Goal: Task Accomplishment & Management: Use online tool/utility

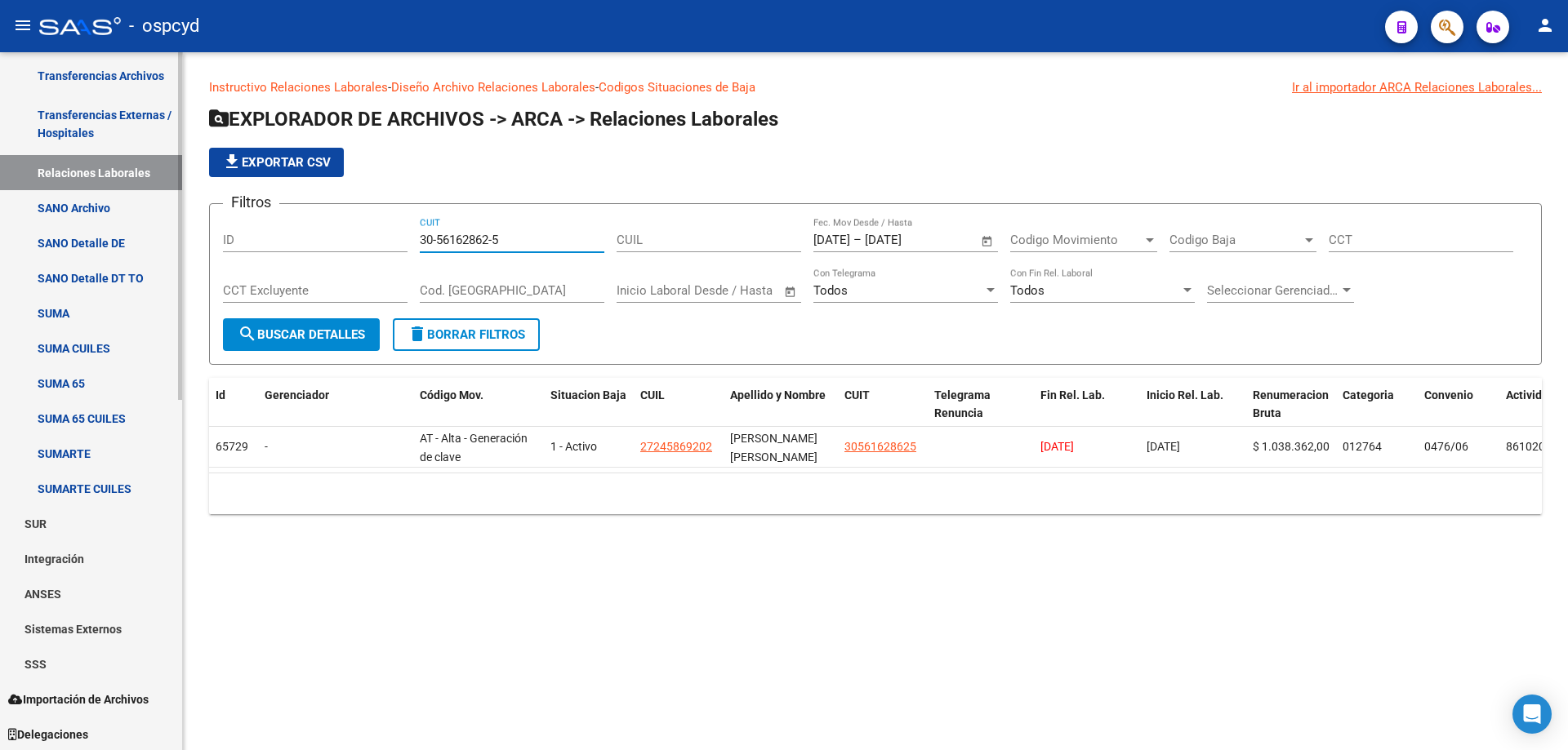
scroll to position [705, 0]
click at [82, 690] on span "Importación de Archivos" at bounding box center [79, 697] width 141 height 18
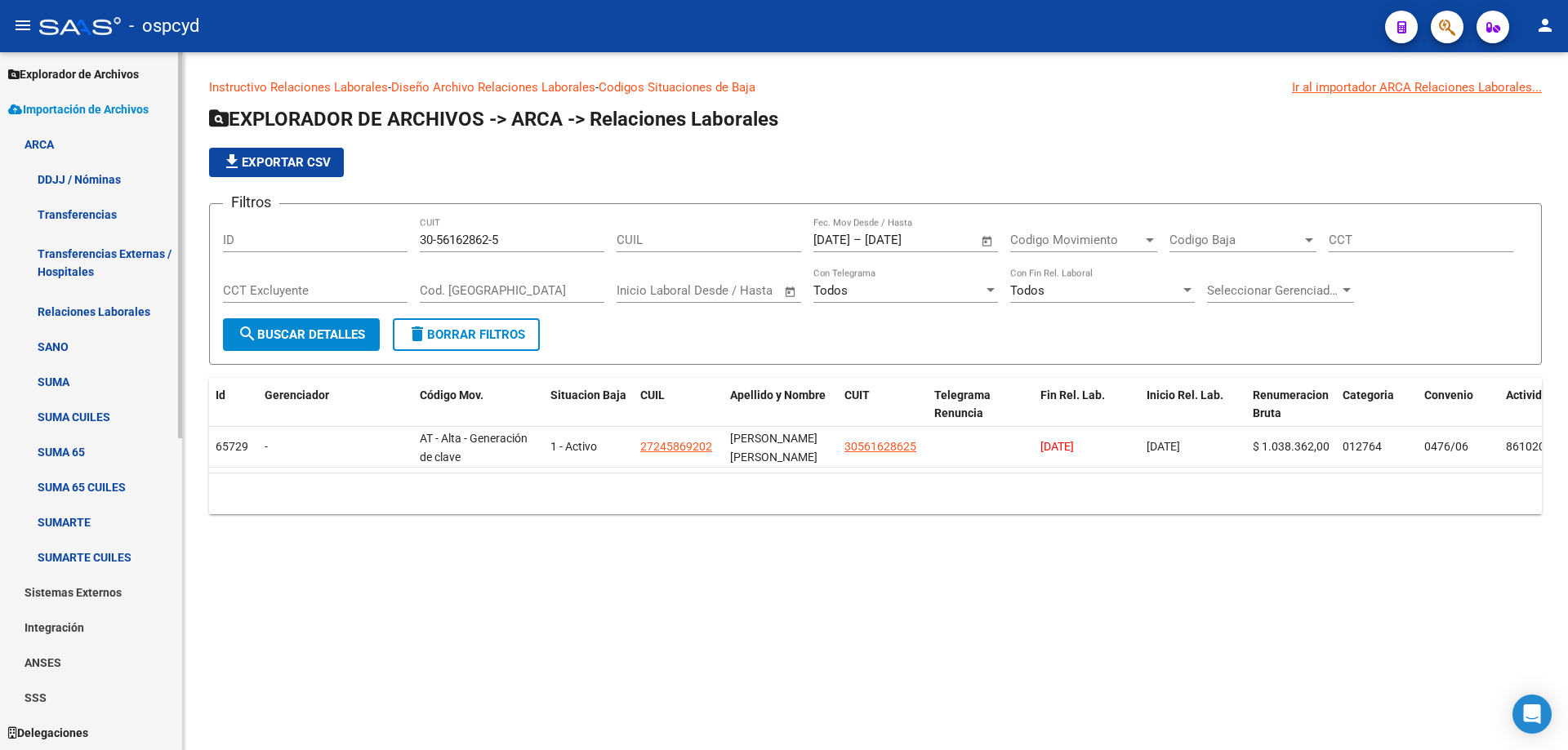
scroll to position [564, 0]
click at [55, 154] on link "ARCA" at bounding box center [91, 144] width 182 height 35
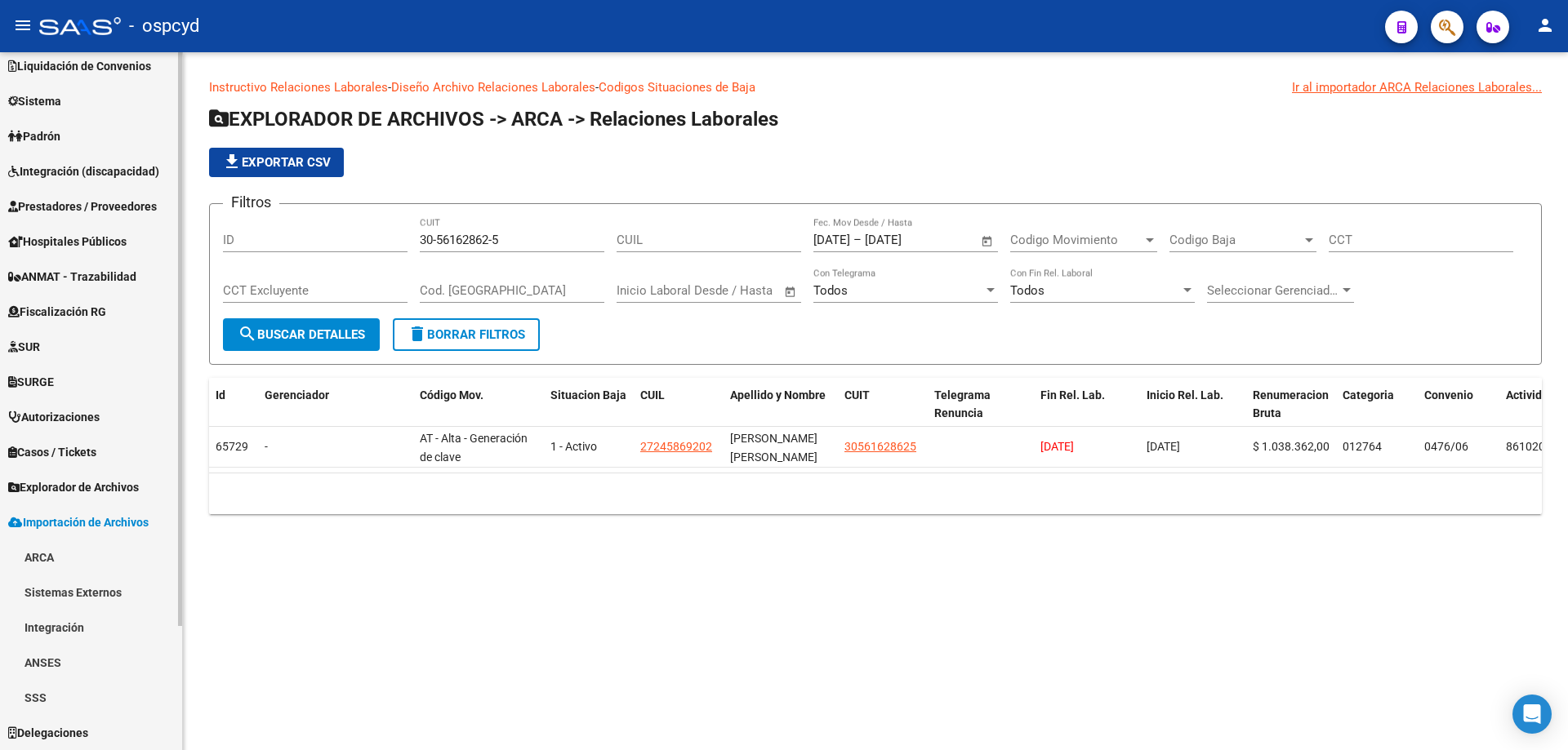
click at [48, 551] on link "ARCA" at bounding box center [91, 557] width 182 height 35
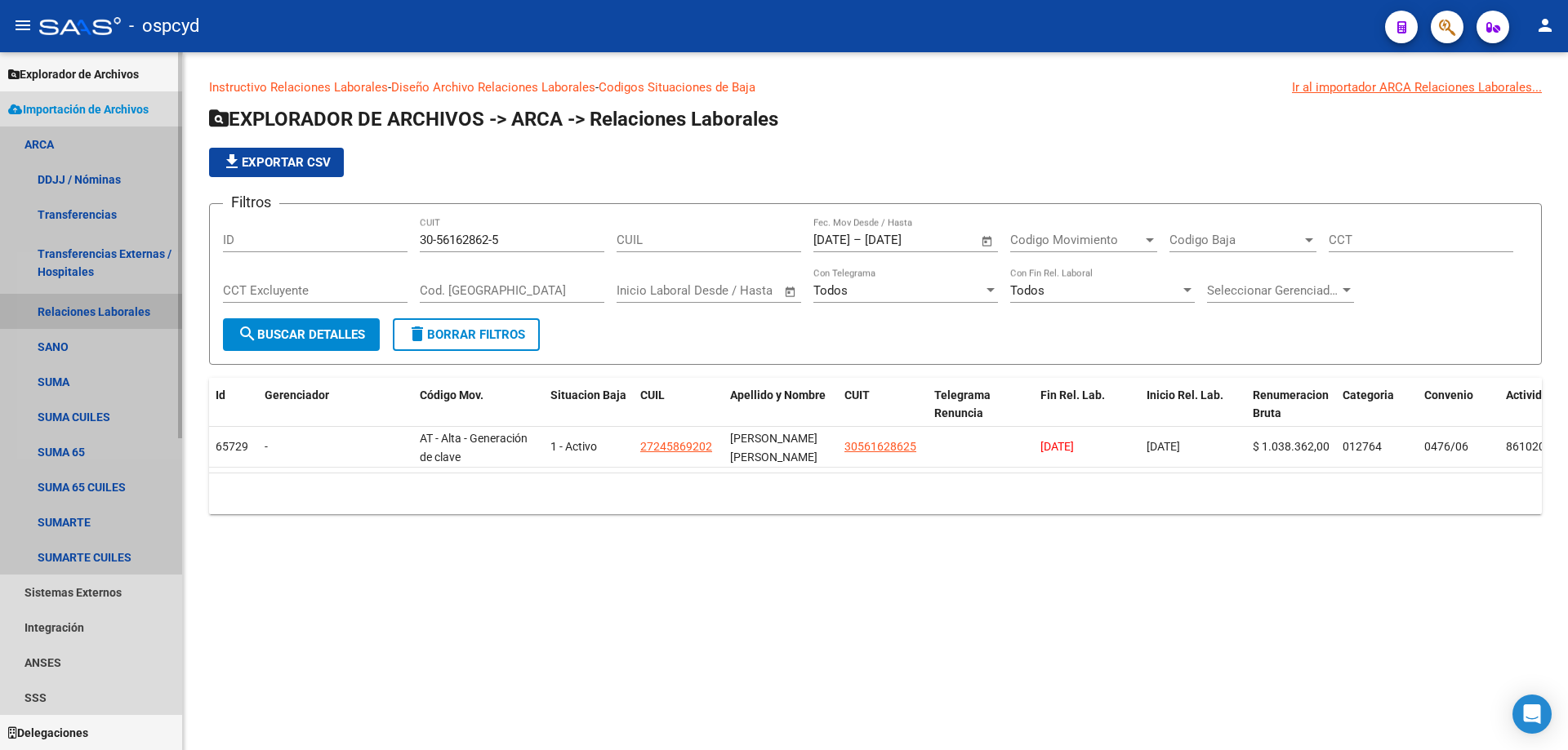
click at [83, 318] on link "Relaciones Laborales" at bounding box center [91, 312] width 182 height 35
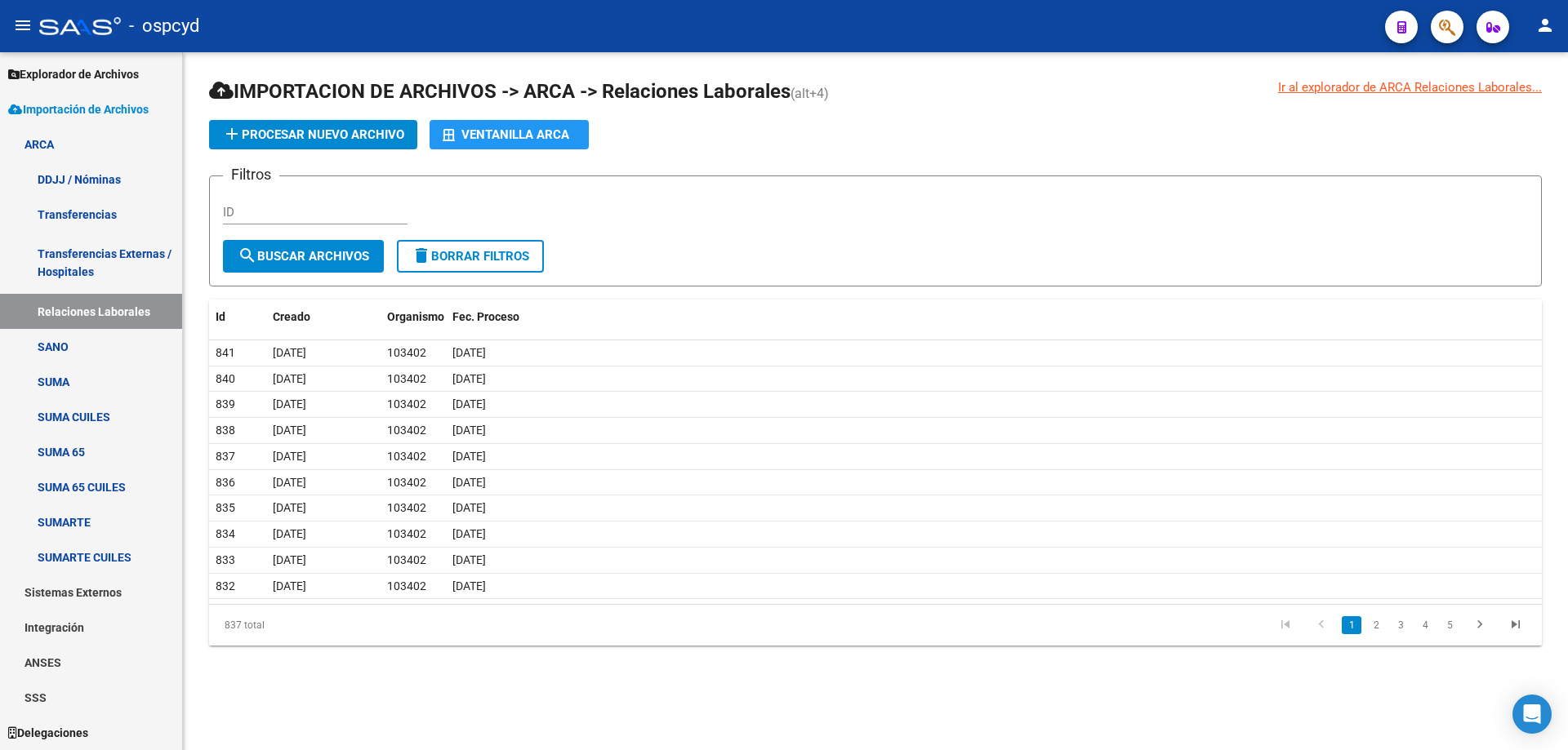
click at [533, 146] on div "Ventanilla ARCA" at bounding box center [509, 134] width 133 height 29
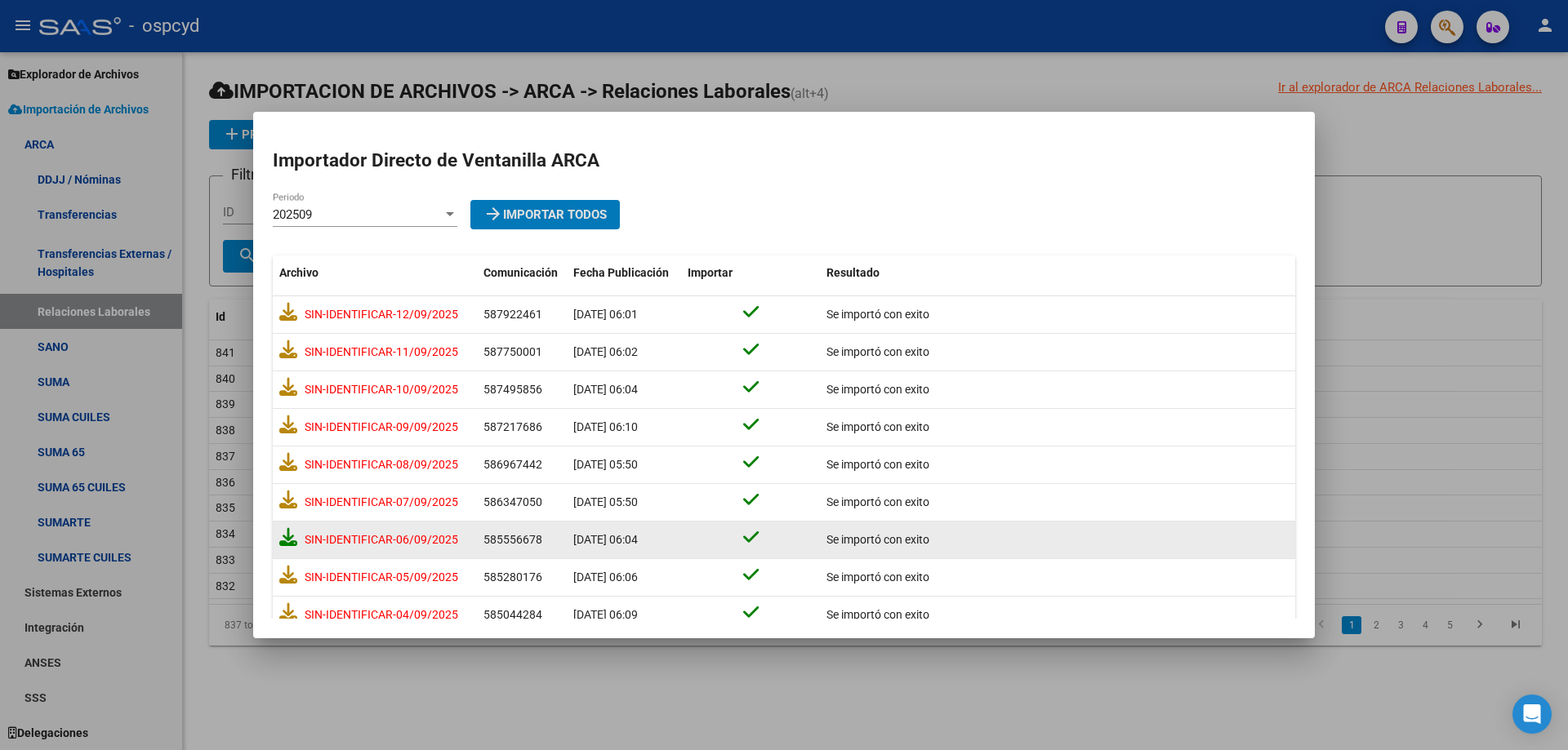
click at [292, 535] on icon at bounding box center [287, 536] width 18 height 18
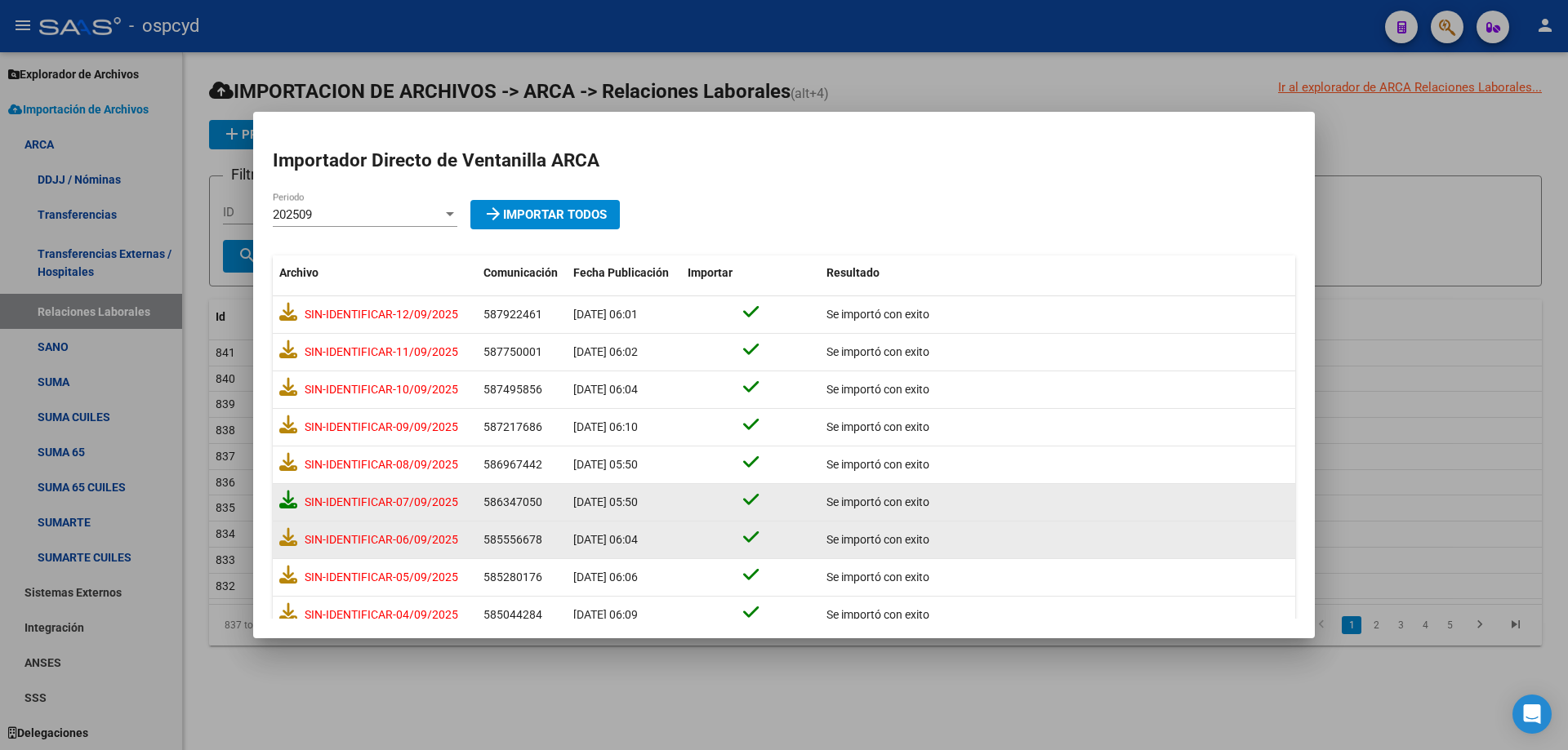
click at [289, 504] on icon at bounding box center [287, 499] width 18 height 18
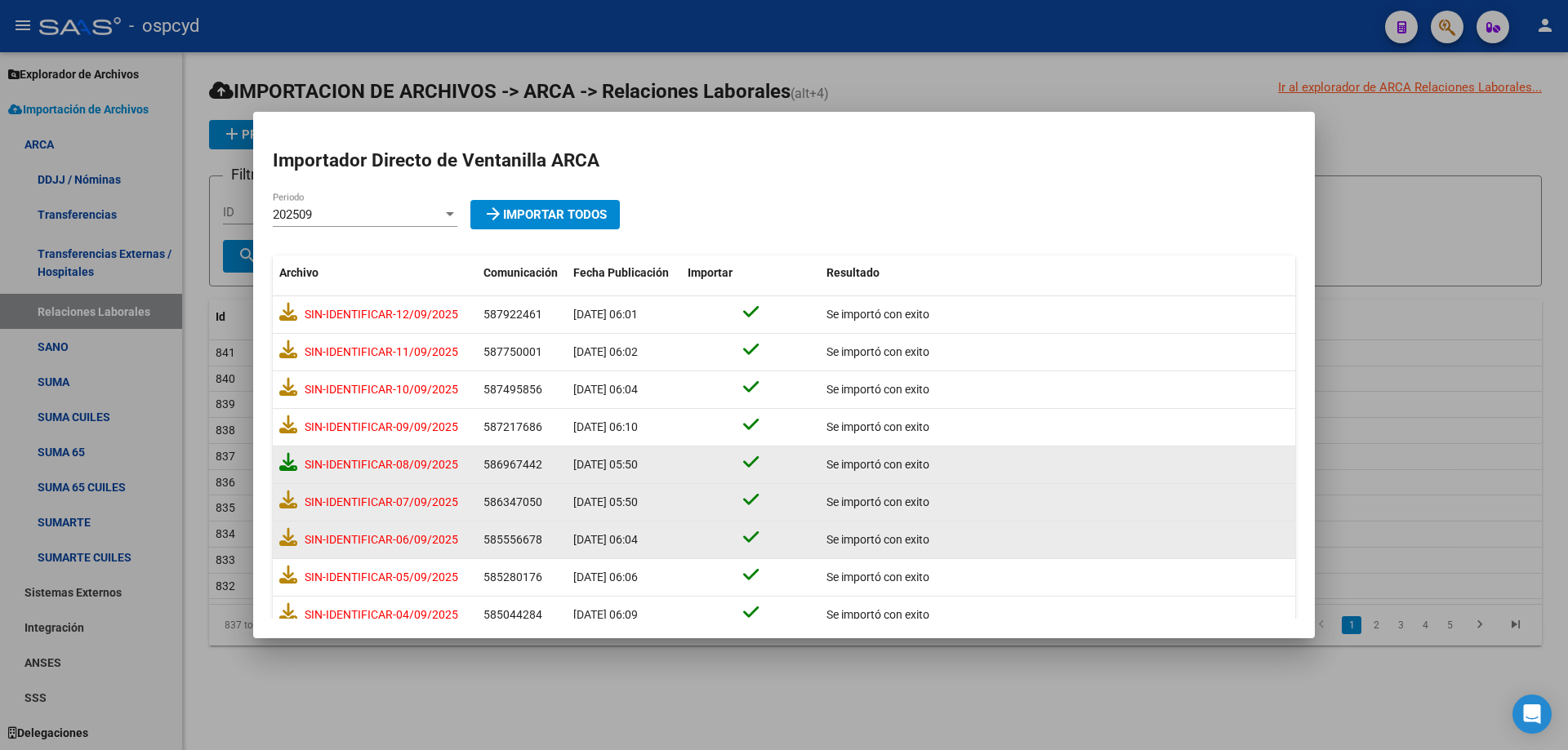
click at [287, 468] on icon at bounding box center [287, 462] width 18 height 18
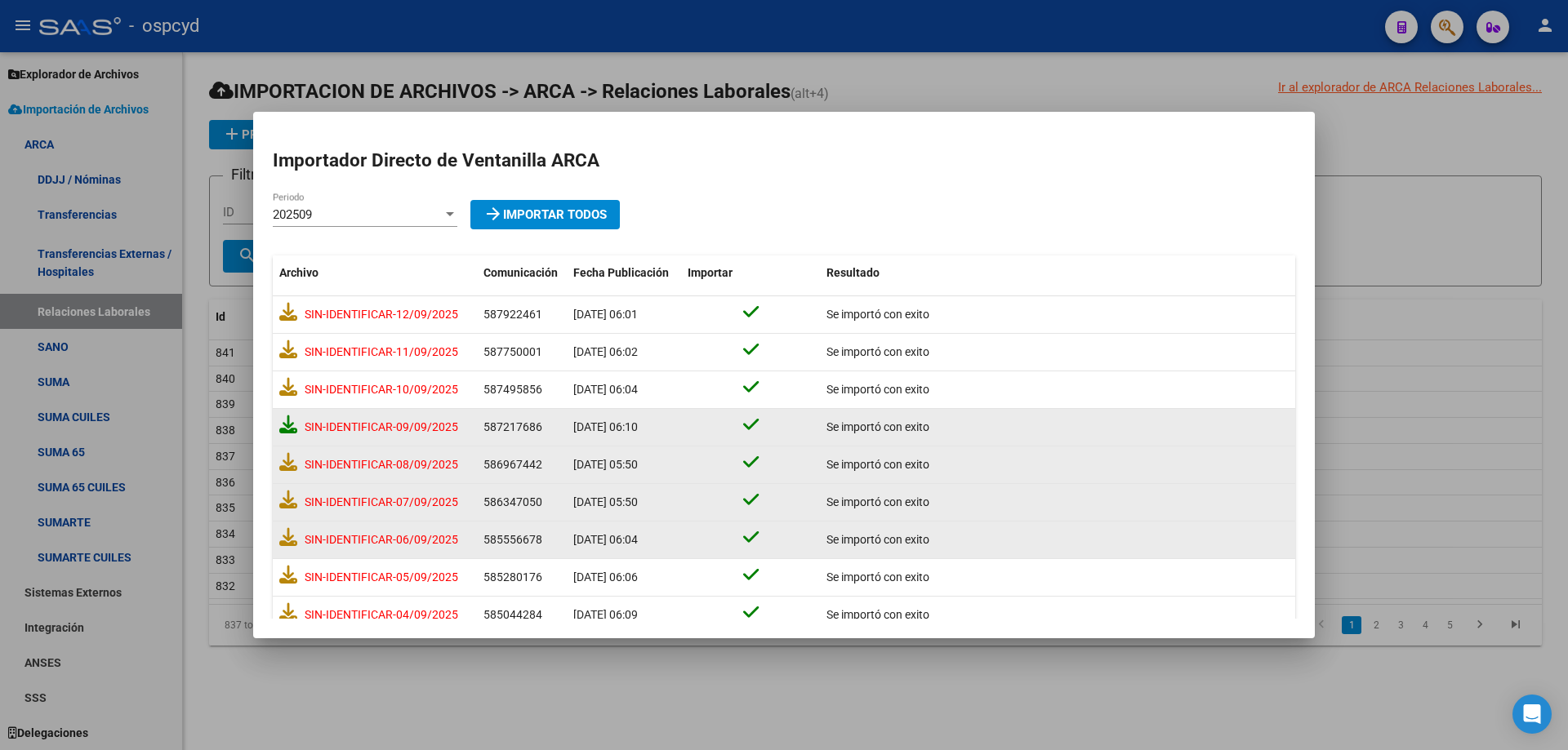
click at [285, 430] on icon at bounding box center [287, 424] width 18 height 18
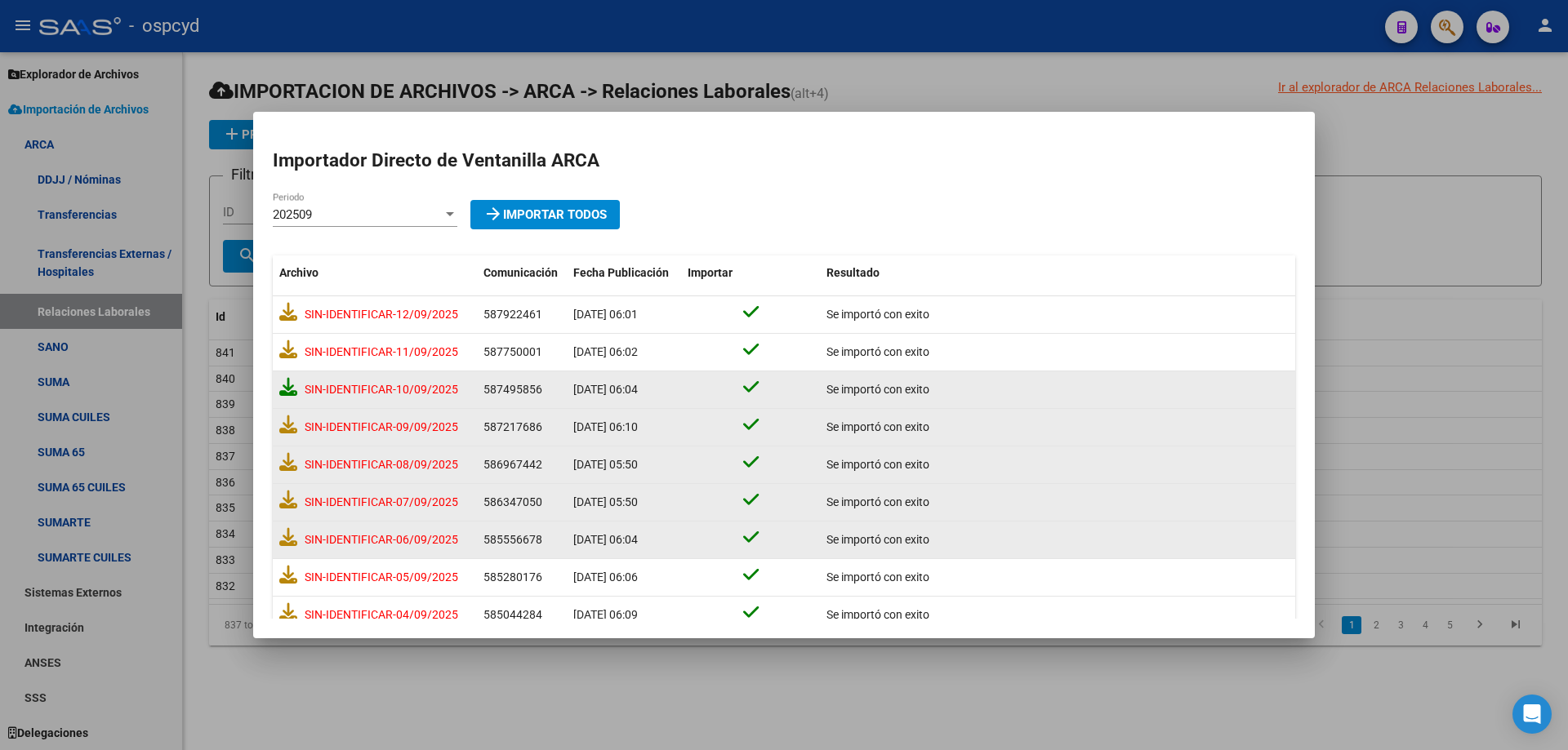
click at [287, 390] on icon at bounding box center [287, 386] width 18 height 18
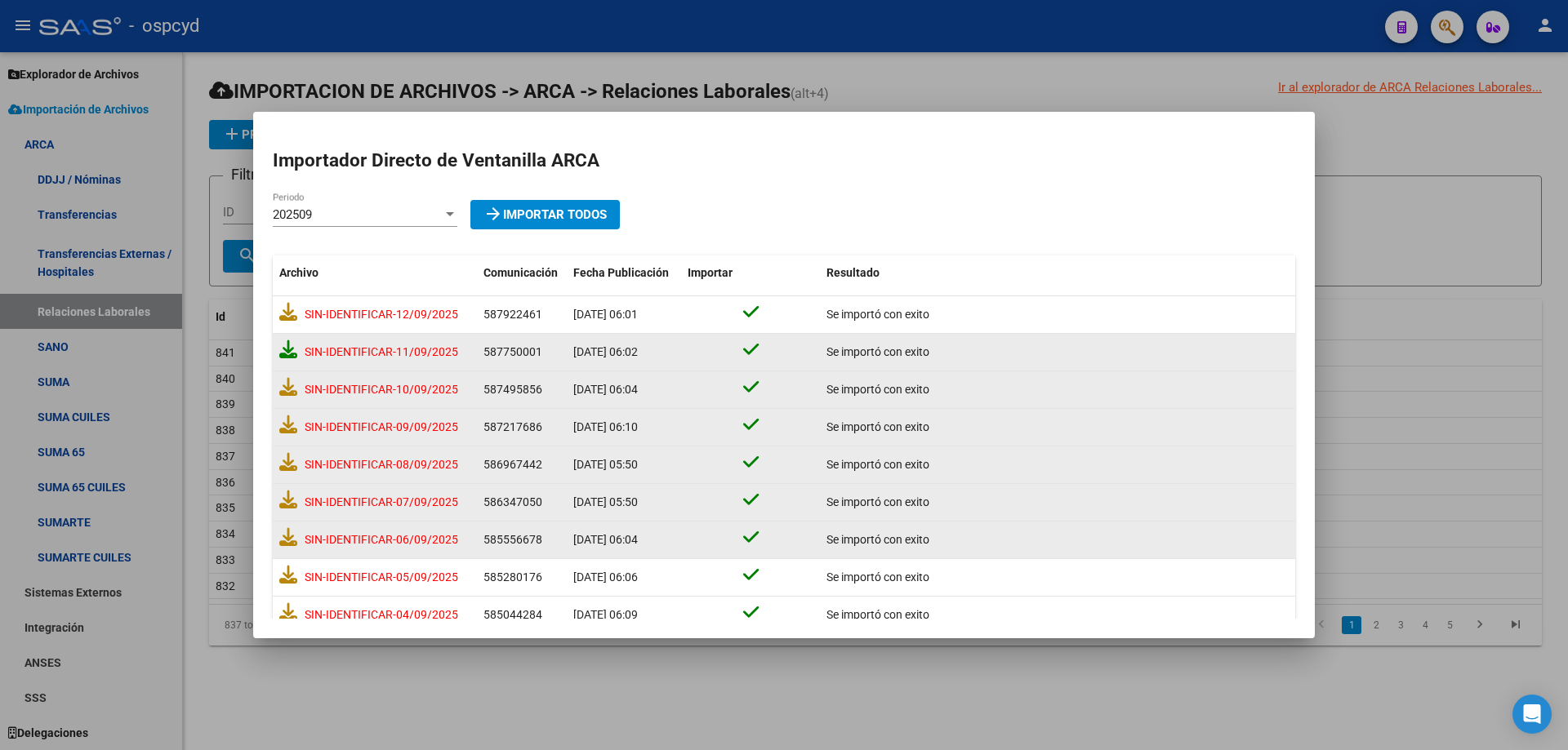
click at [286, 354] on icon at bounding box center [287, 349] width 18 height 18
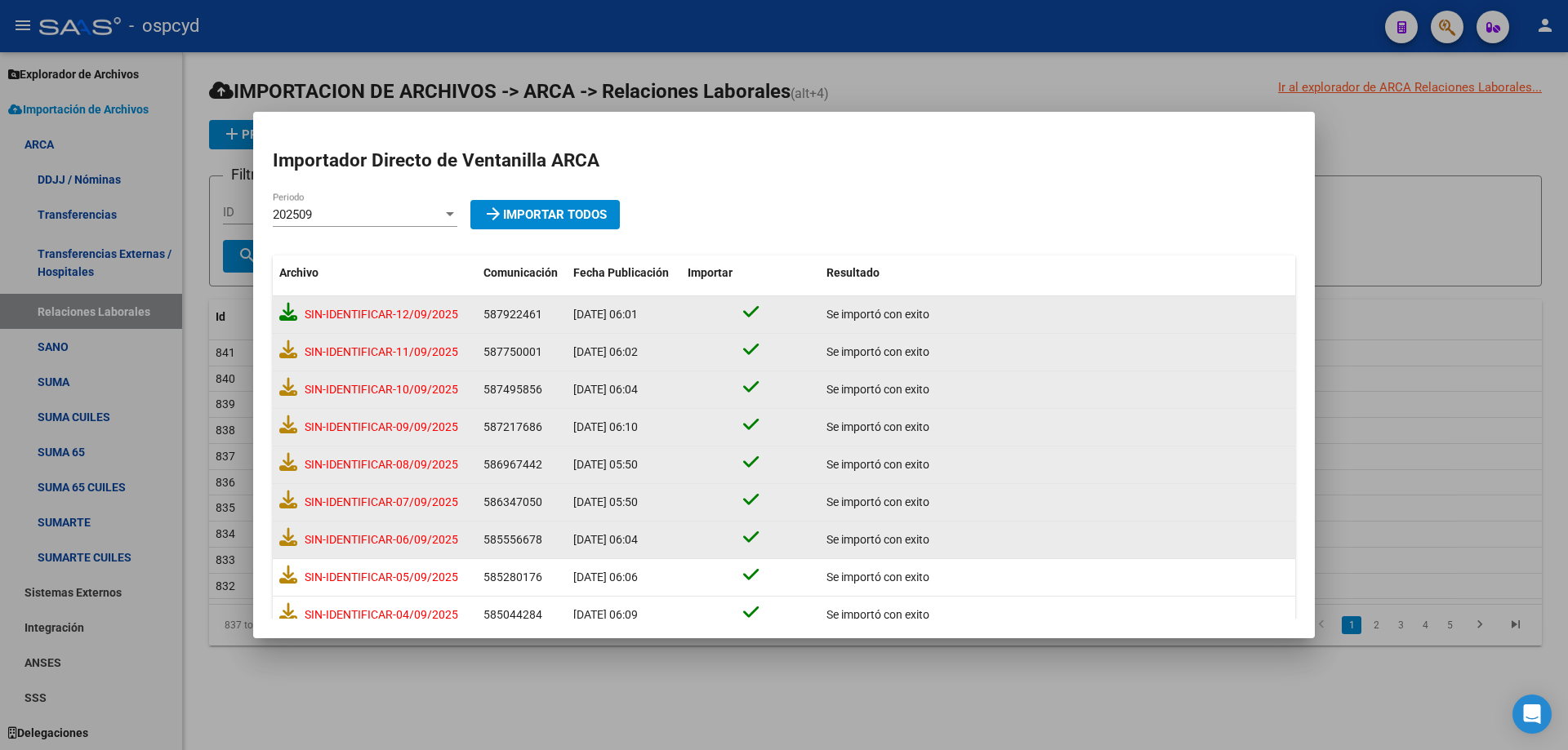
click at [286, 315] on icon at bounding box center [287, 311] width 18 height 18
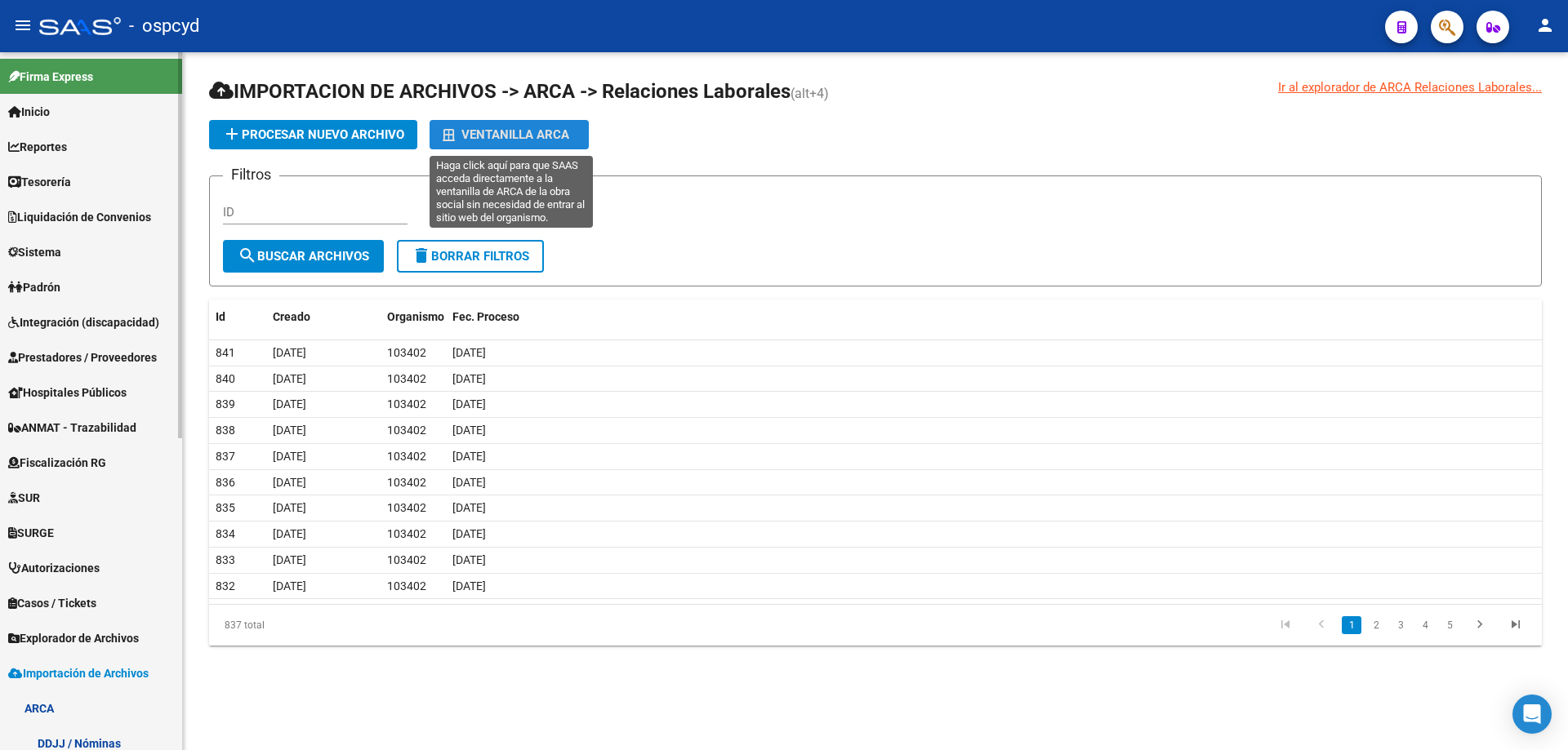
click at [83, 182] on link "Tesorería" at bounding box center [91, 182] width 182 height 35
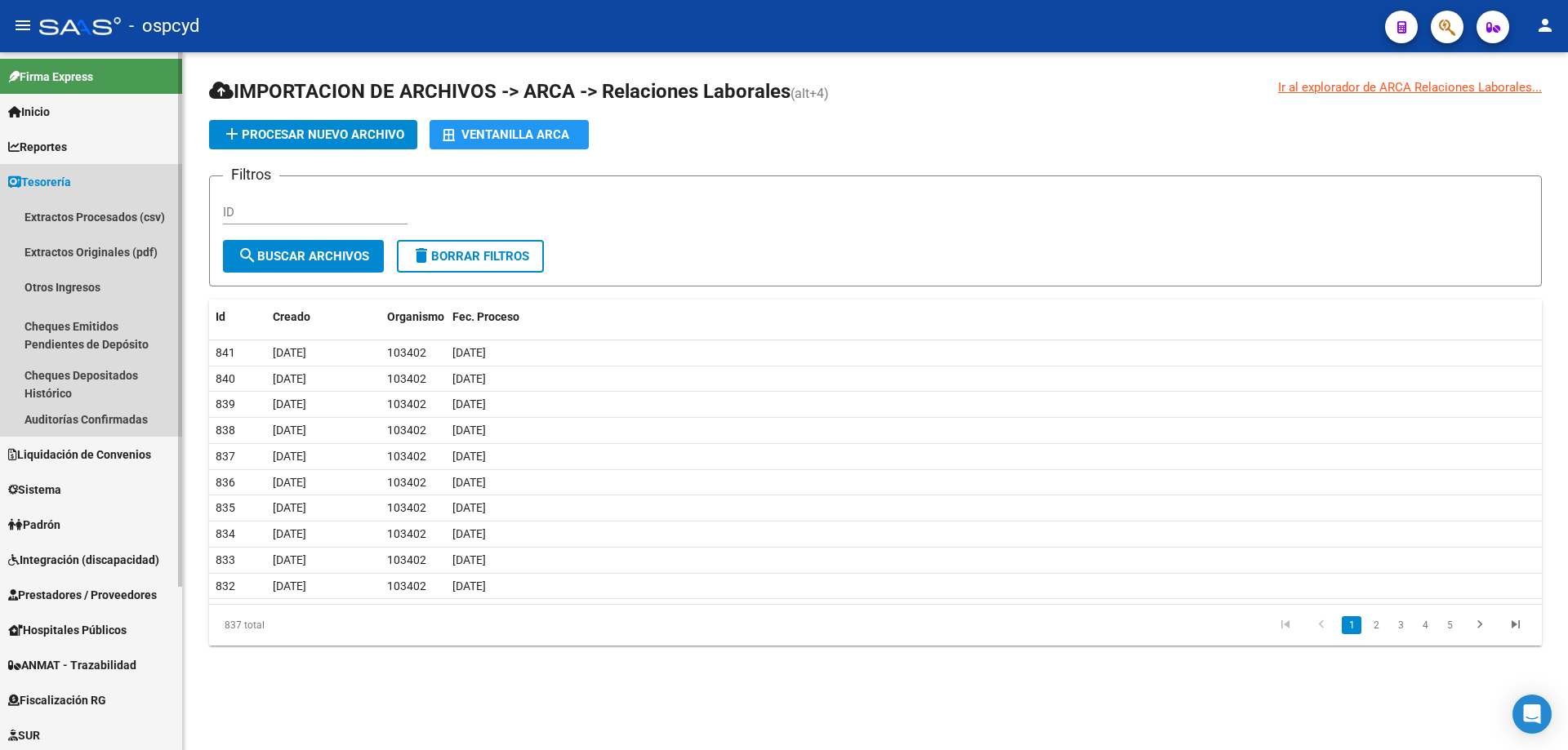
click at [53, 174] on span "Tesorería" at bounding box center [39, 182] width 63 height 18
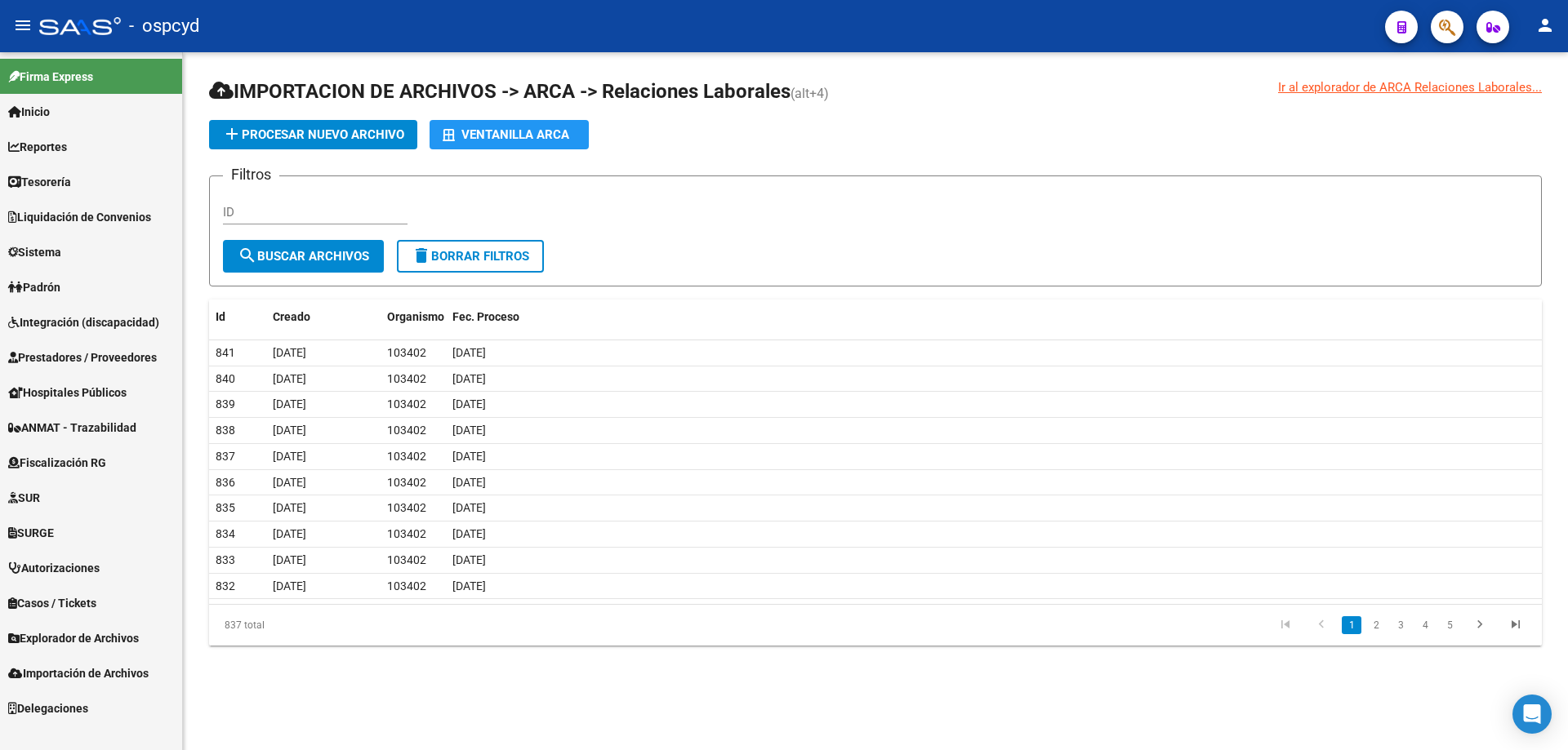
click at [48, 244] on span "Sistema" at bounding box center [34, 251] width 53 height 18
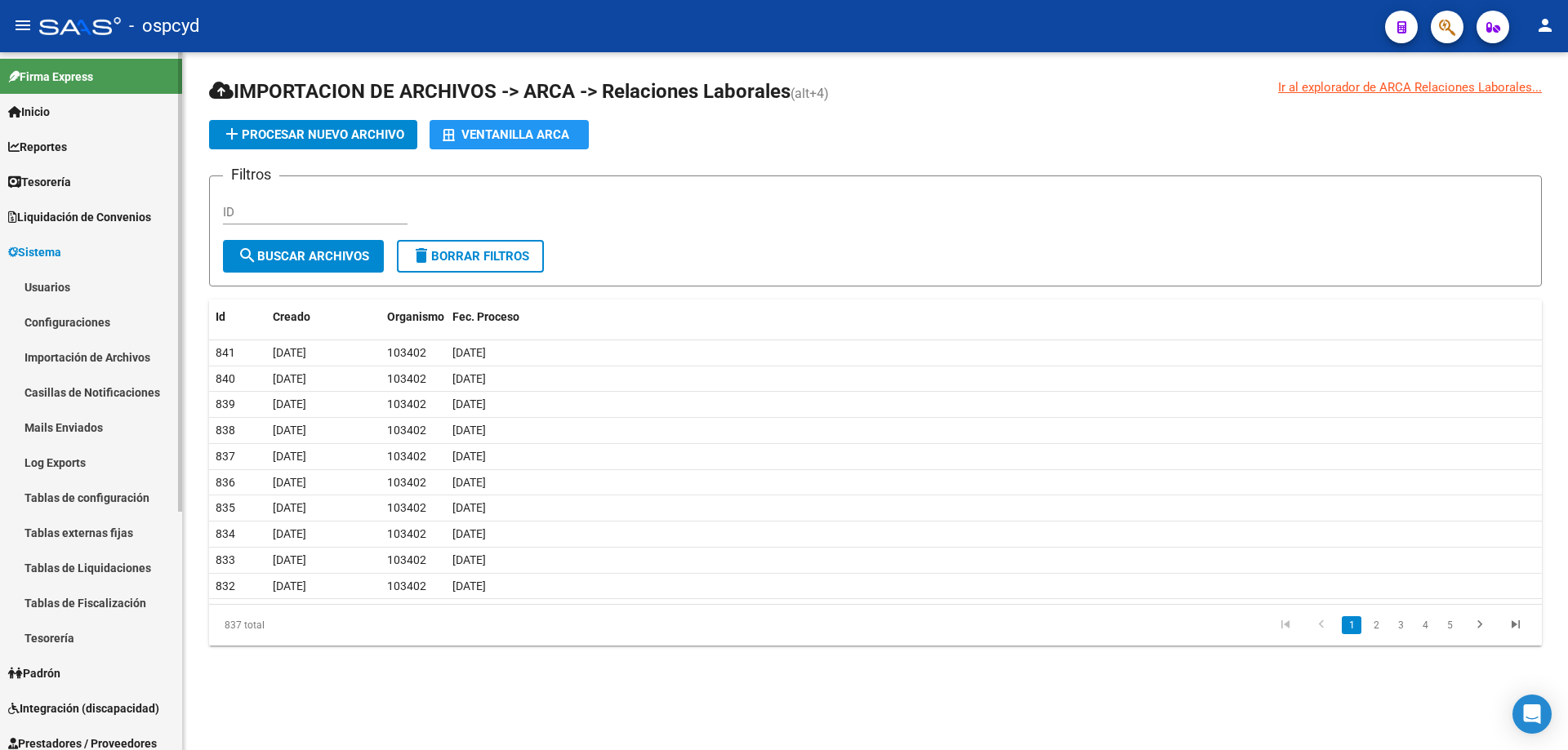
click at [48, 284] on link "Usuarios" at bounding box center [91, 287] width 182 height 35
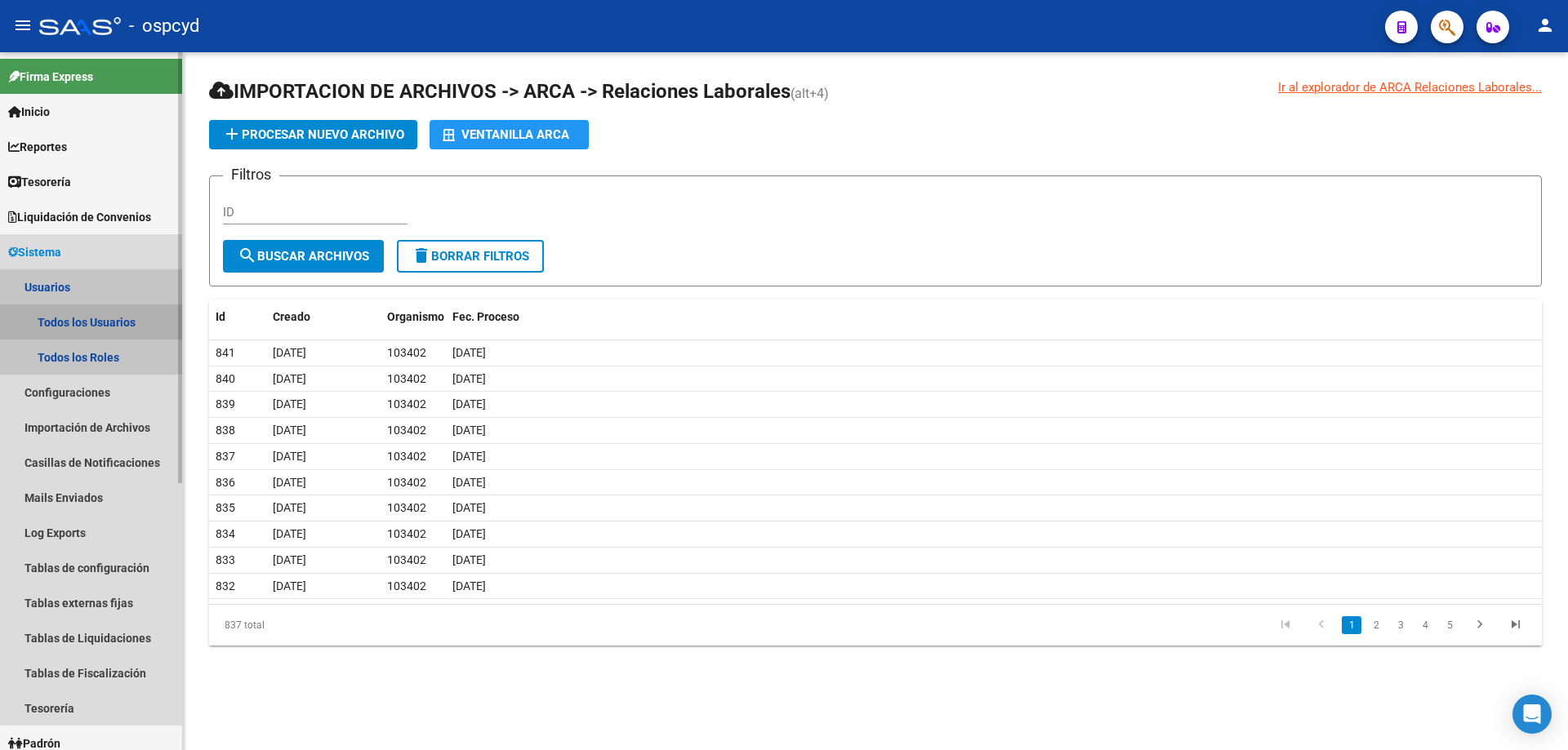
click at [65, 328] on link "Todos los Usuarios" at bounding box center [91, 322] width 182 height 35
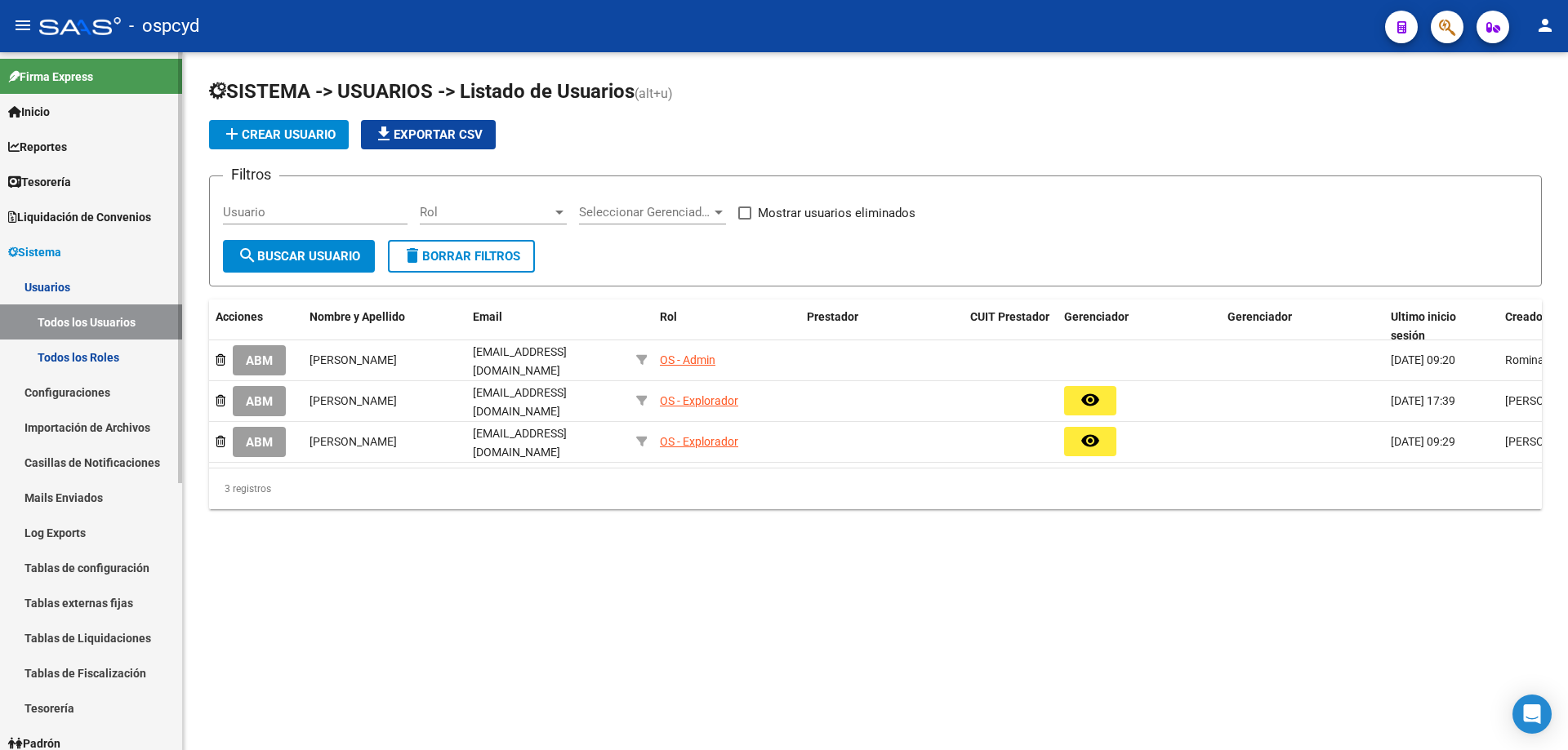
click at [94, 188] on link "Tesorería" at bounding box center [91, 182] width 182 height 35
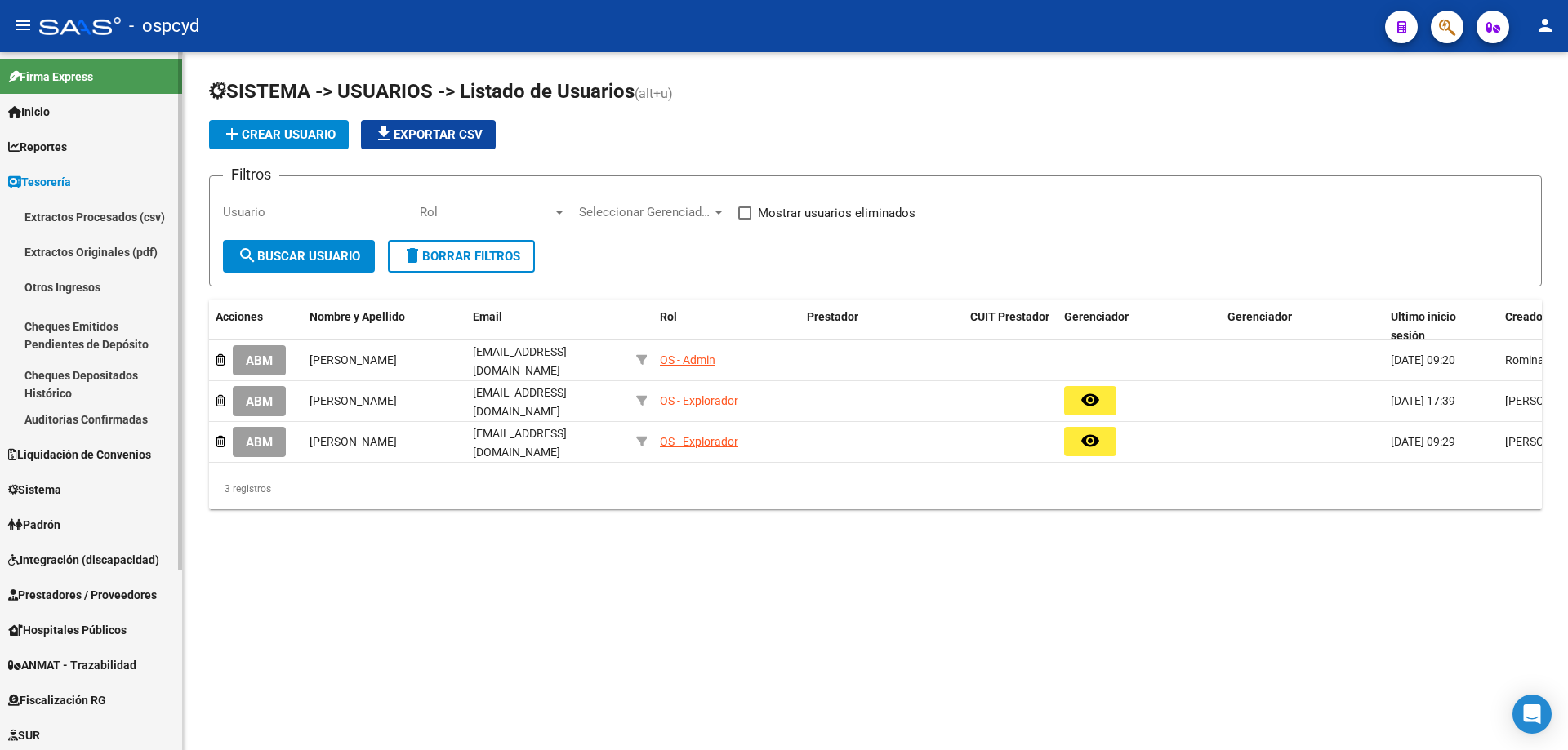
click at [93, 188] on link "Tesorería" at bounding box center [91, 182] width 182 height 35
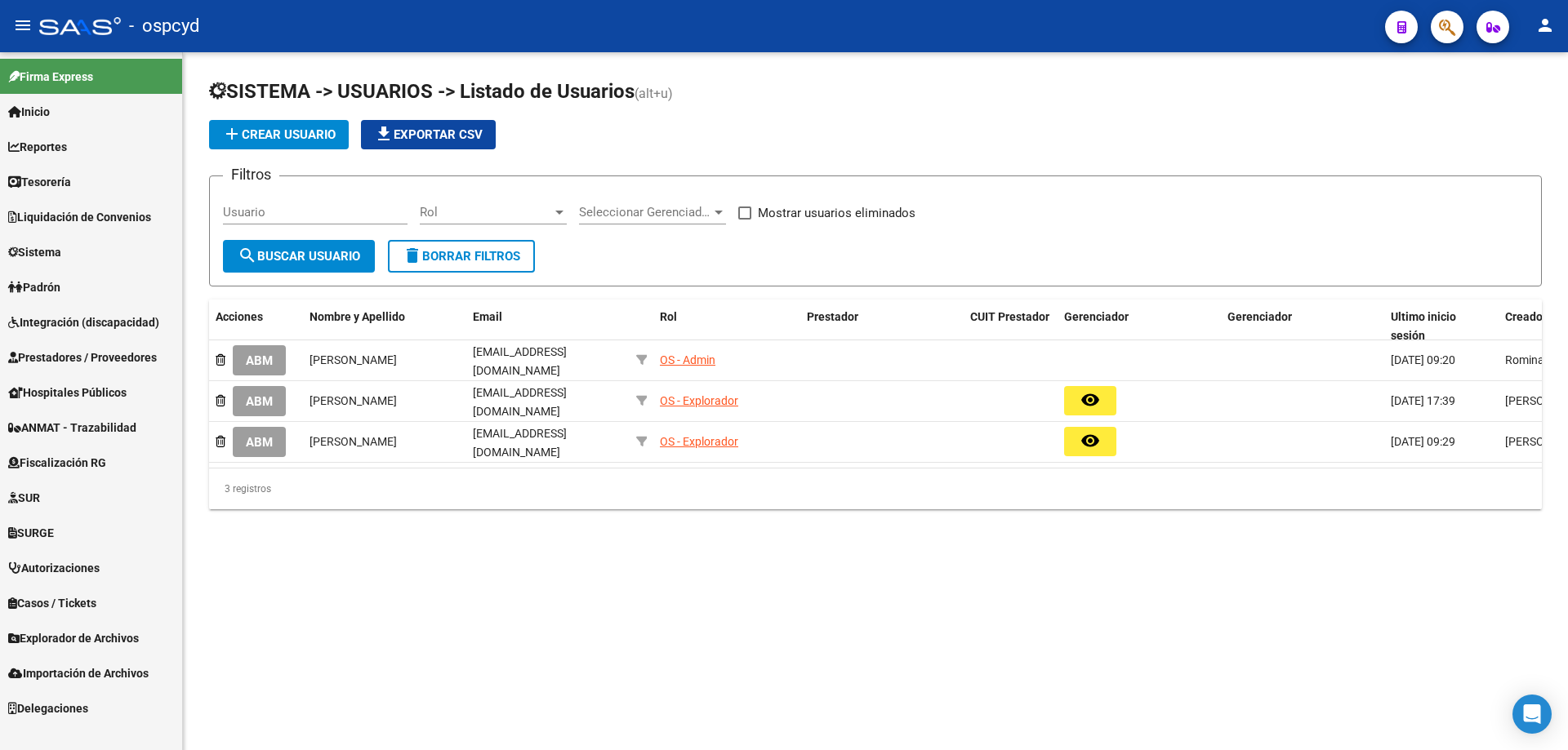
click at [85, 222] on span "Liquidación de Convenios" at bounding box center [80, 216] width 143 height 18
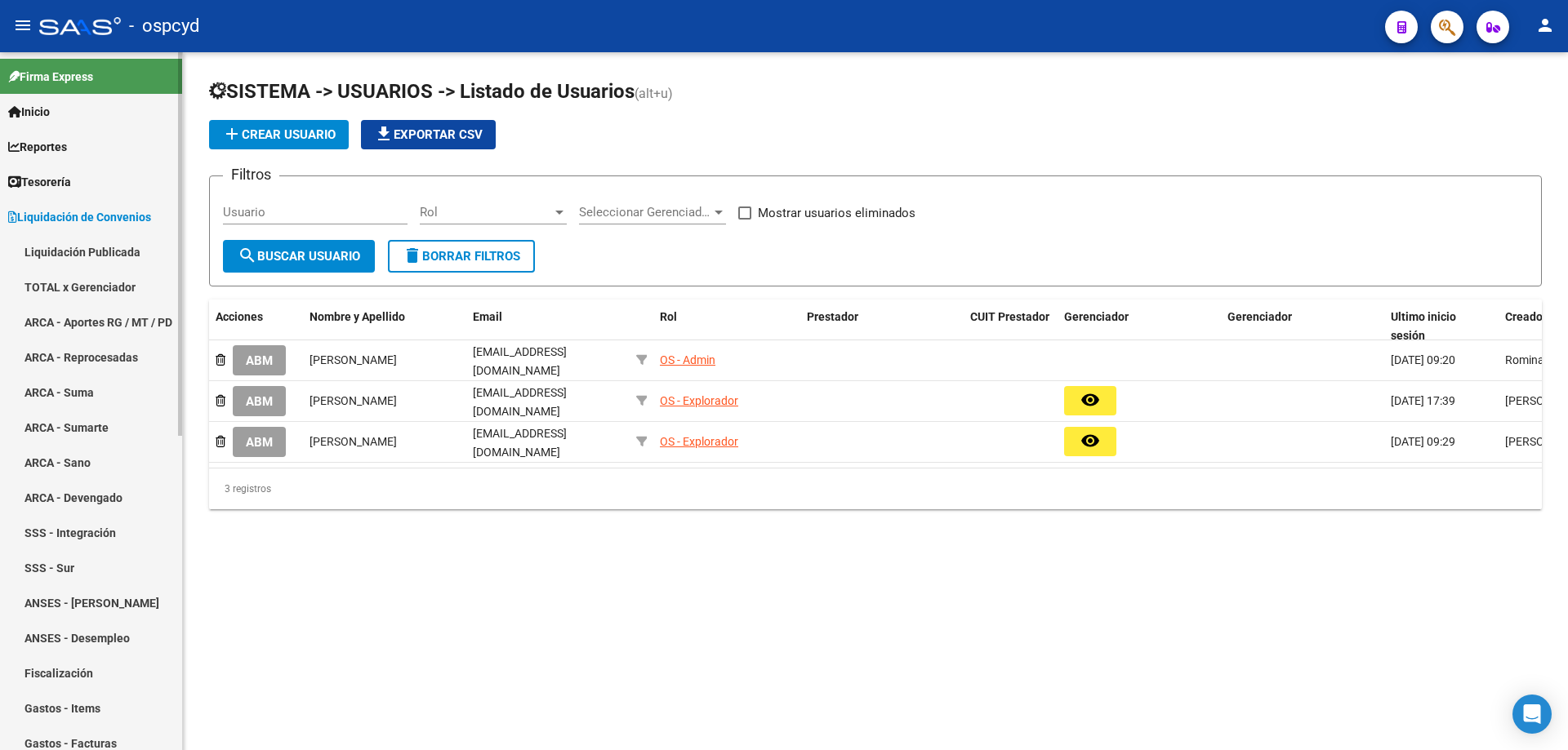
click at [68, 282] on link "TOTAL x Gerenciador" at bounding box center [91, 287] width 182 height 35
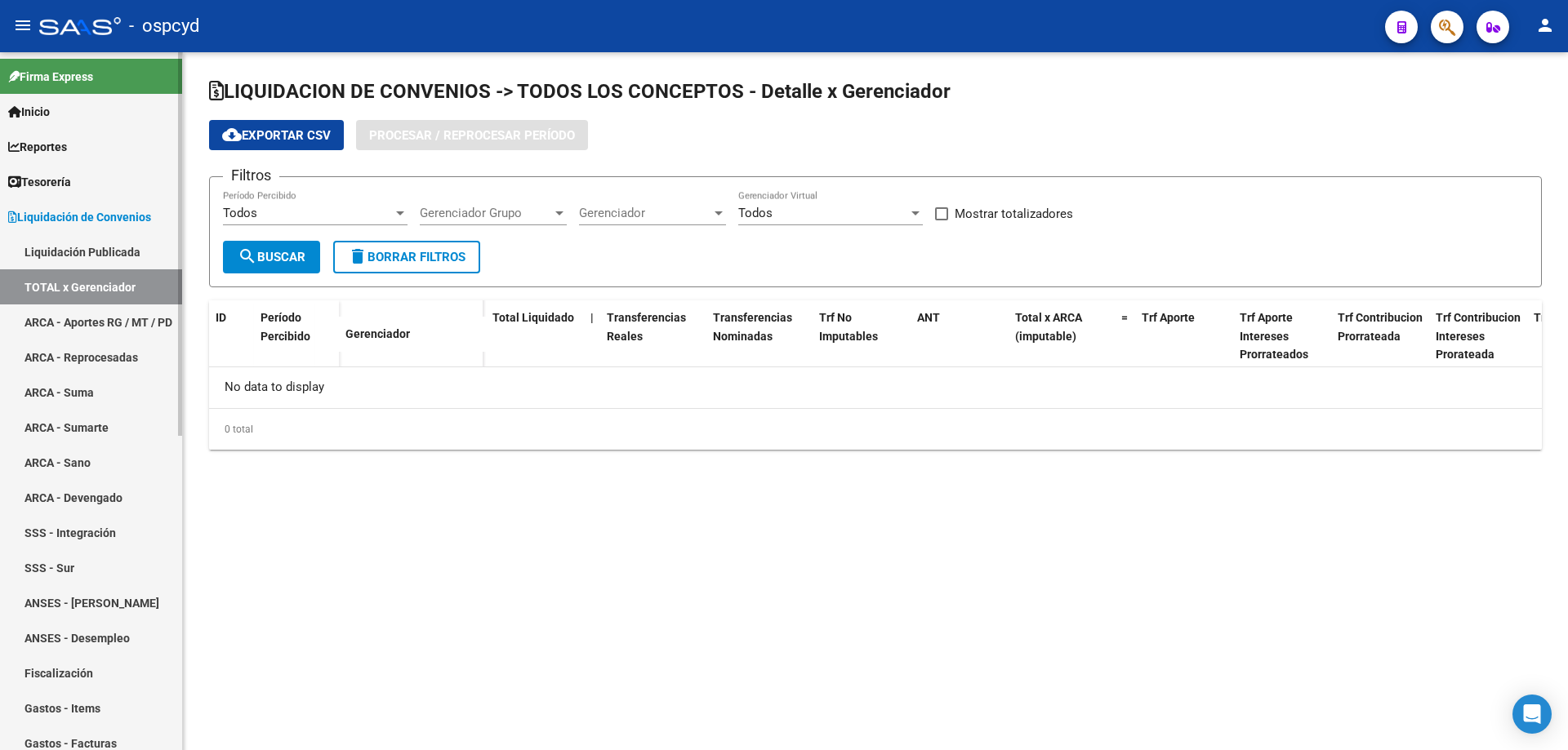
checkbox input "true"
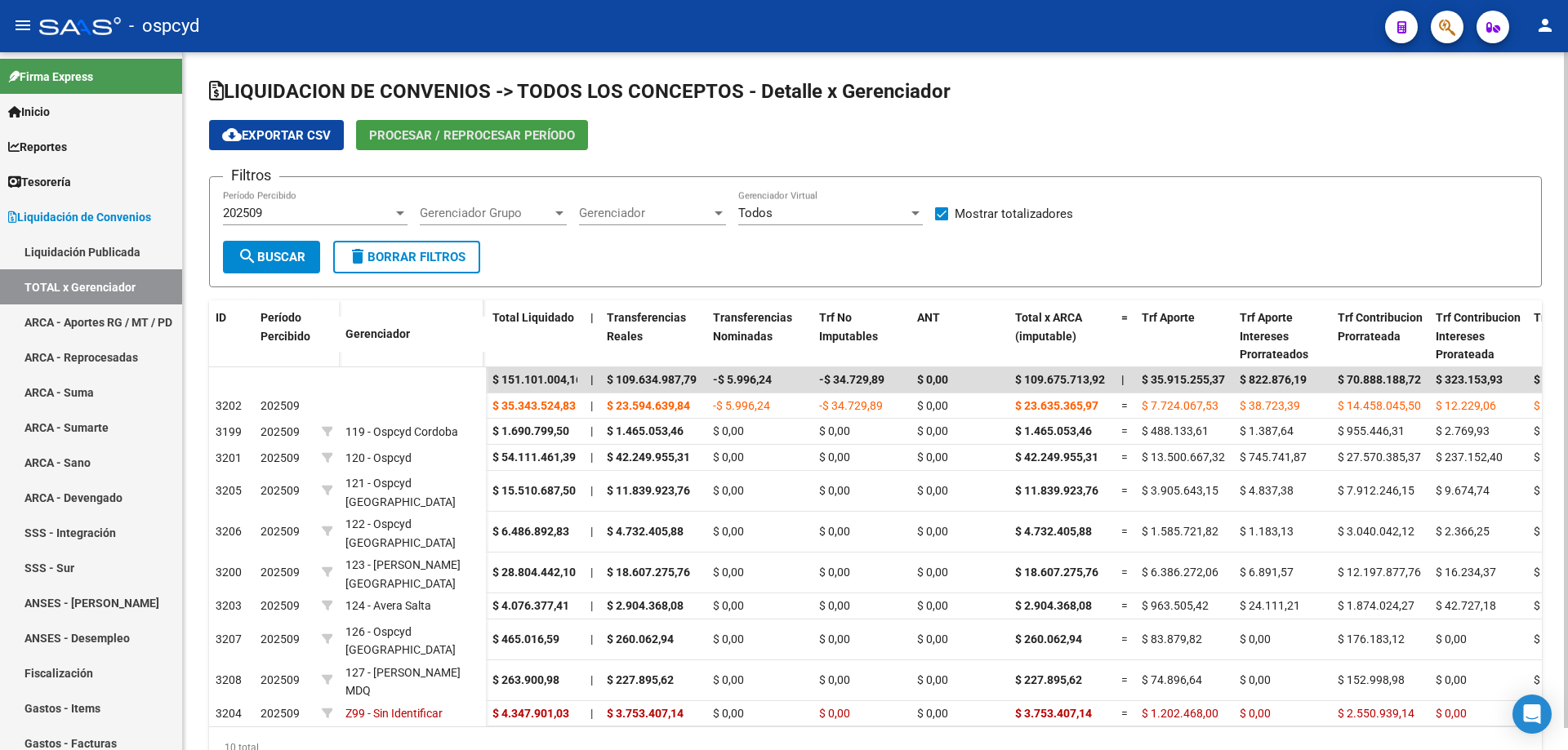
click at [435, 127] on span "Procesar / Reprocesar período" at bounding box center [472, 135] width 206 height 15
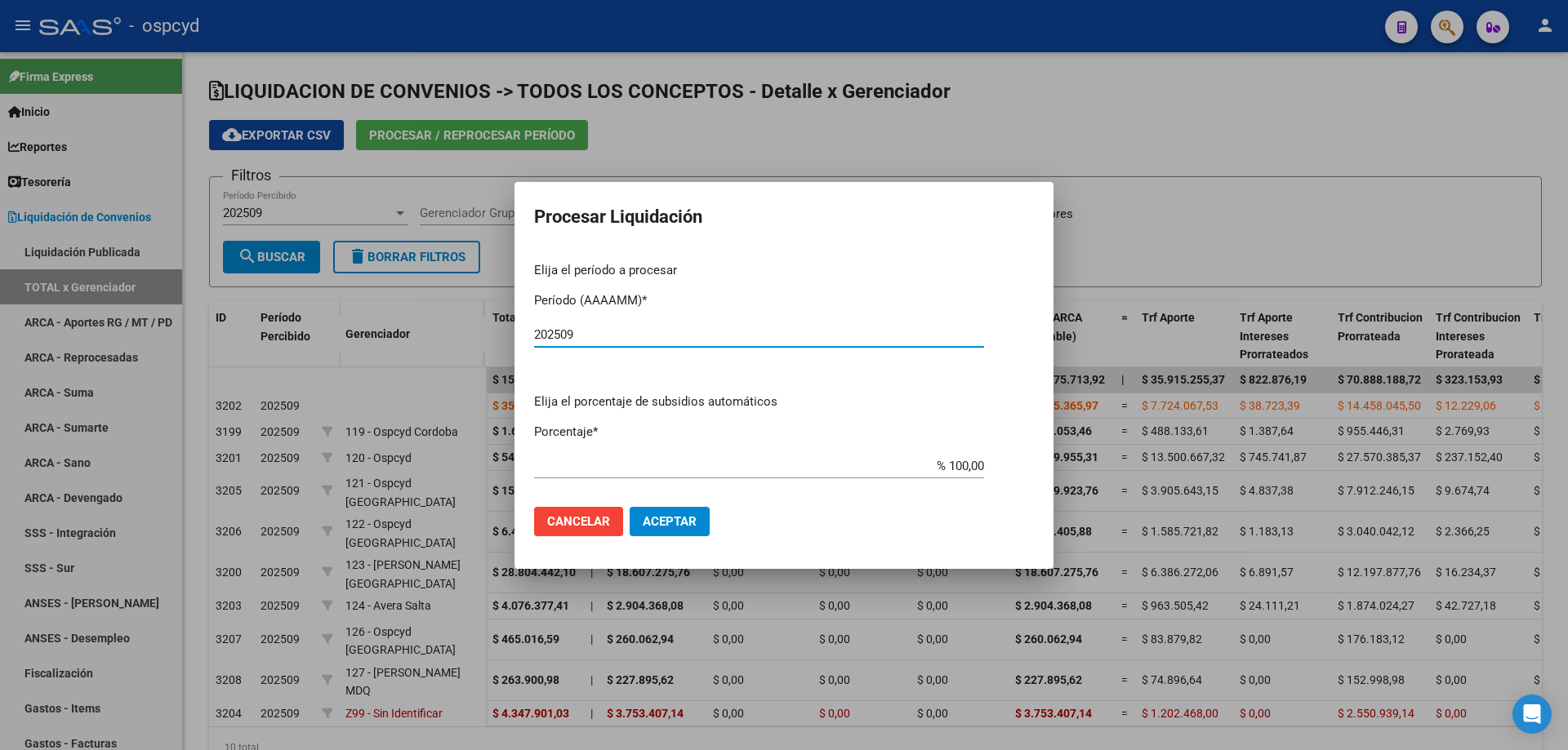
type input "202509"
click at [695, 517] on span "Aceptar" at bounding box center [670, 522] width 54 height 15
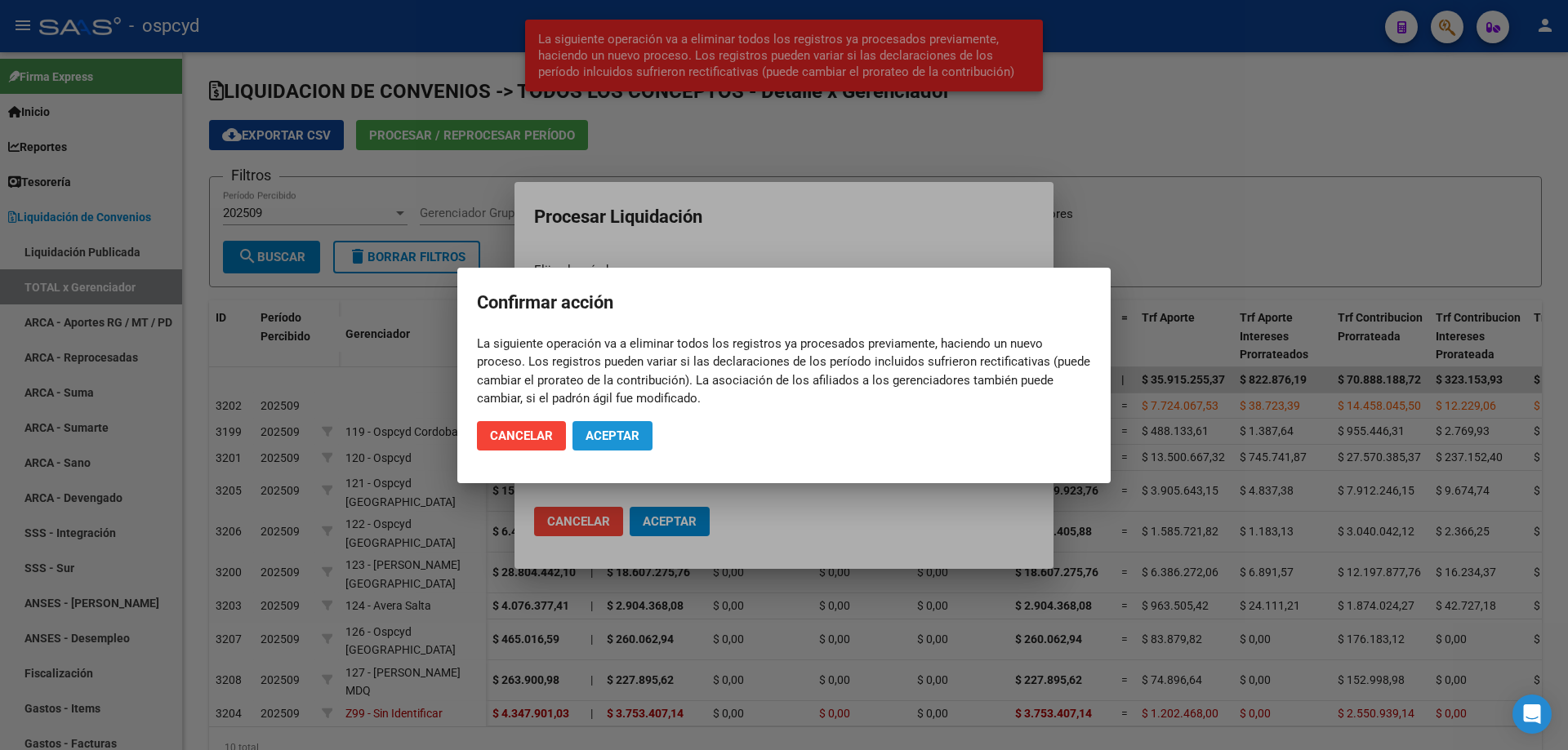
click at [631, 440] on span "Aceptar" at bounding box center [613, 437] width 54 height 15
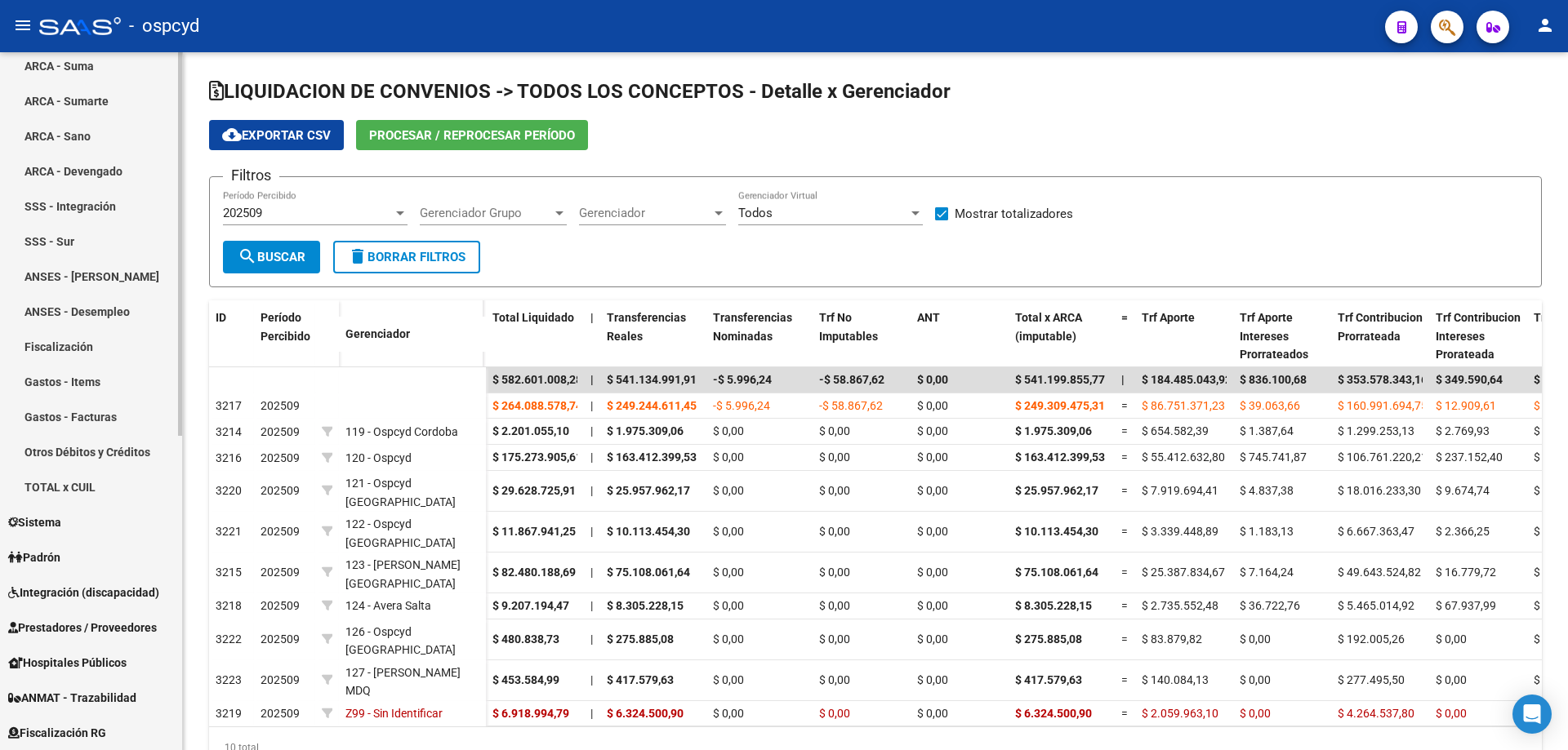
scroll to position [572, 0]
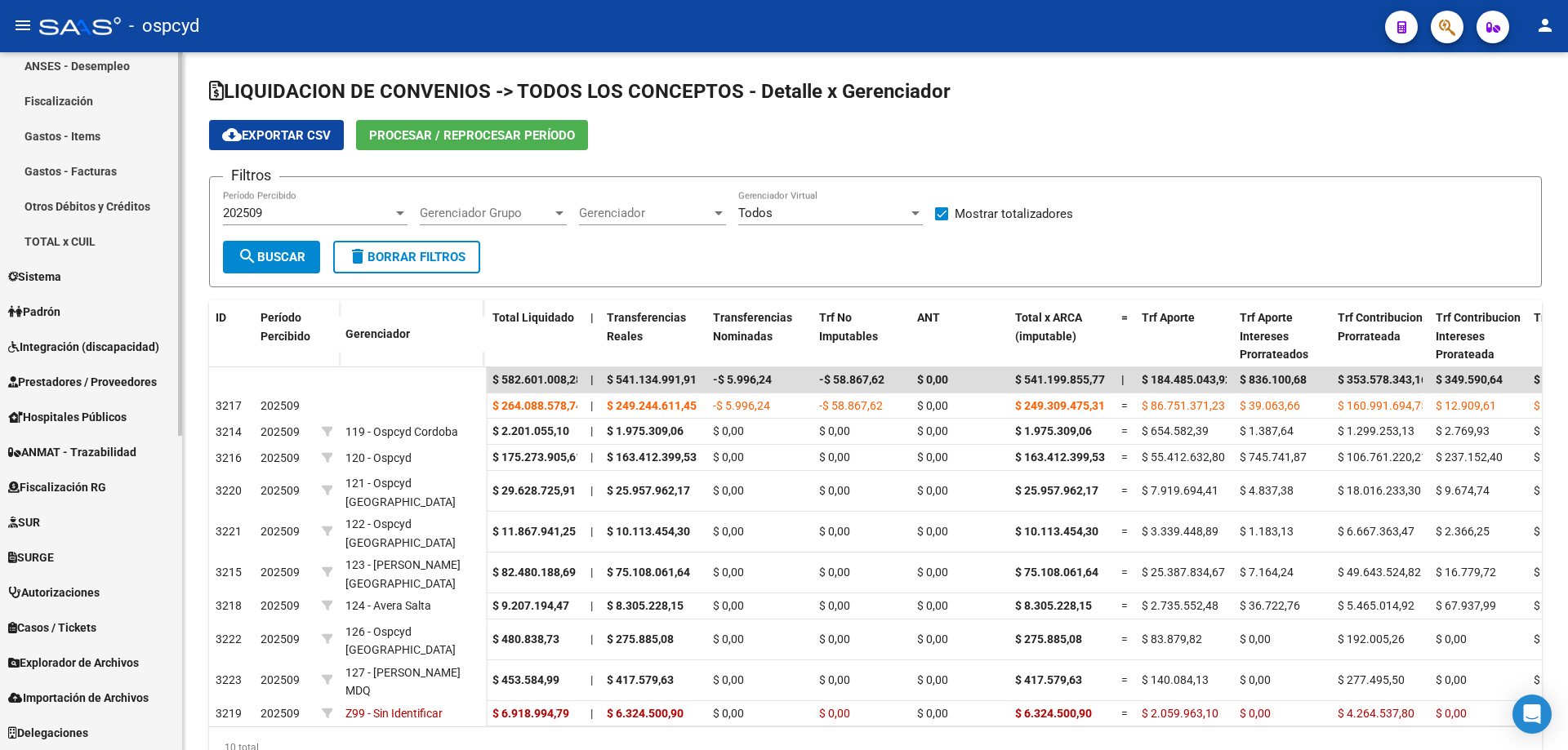
click at [95, 696] on span "Importación de Archivos" at bounding box center [79, 697] width 141 height 18
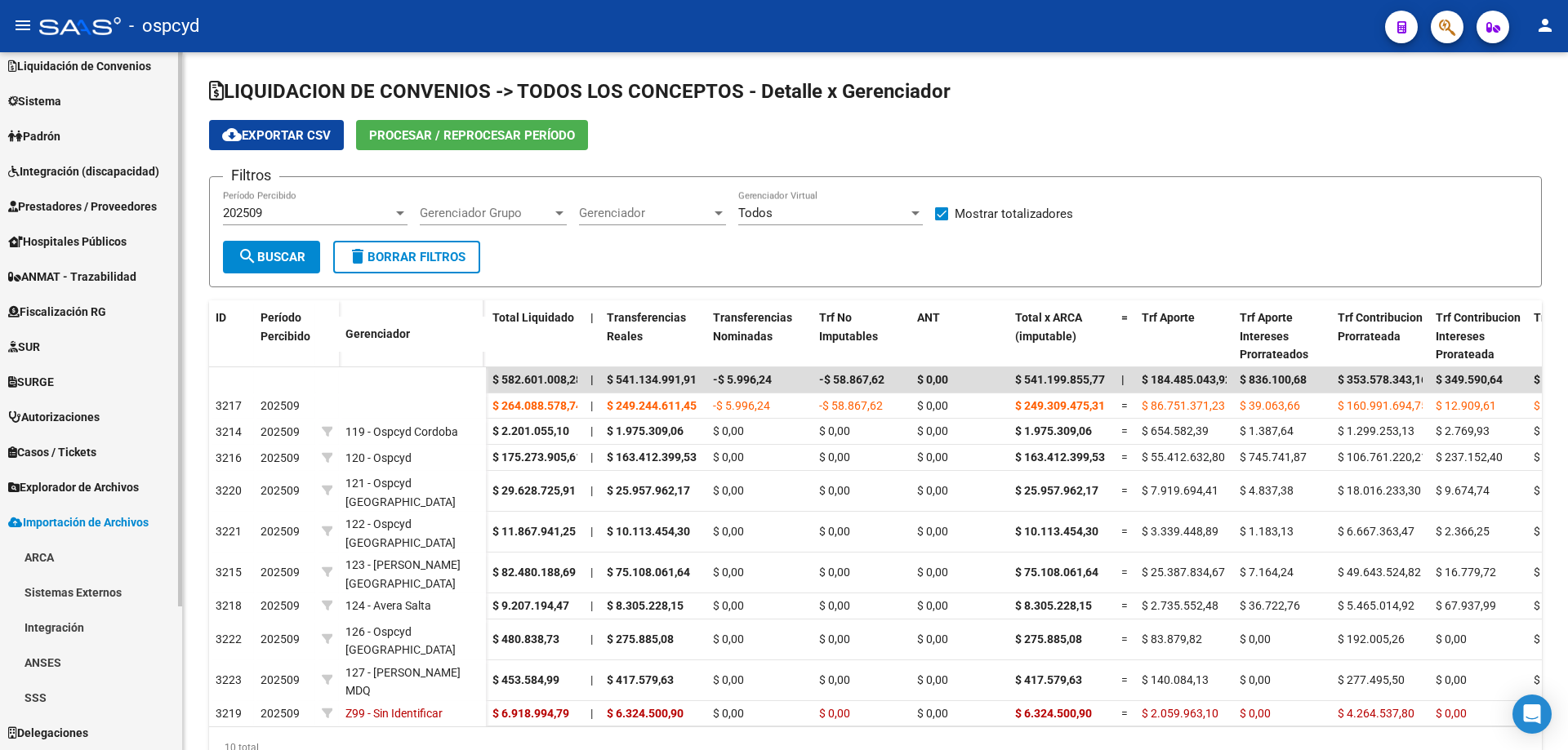
scroll to position [151, 0]
click at [67, 557] on link "ARCA" at bounding box center [91, 557] width 182 height 35
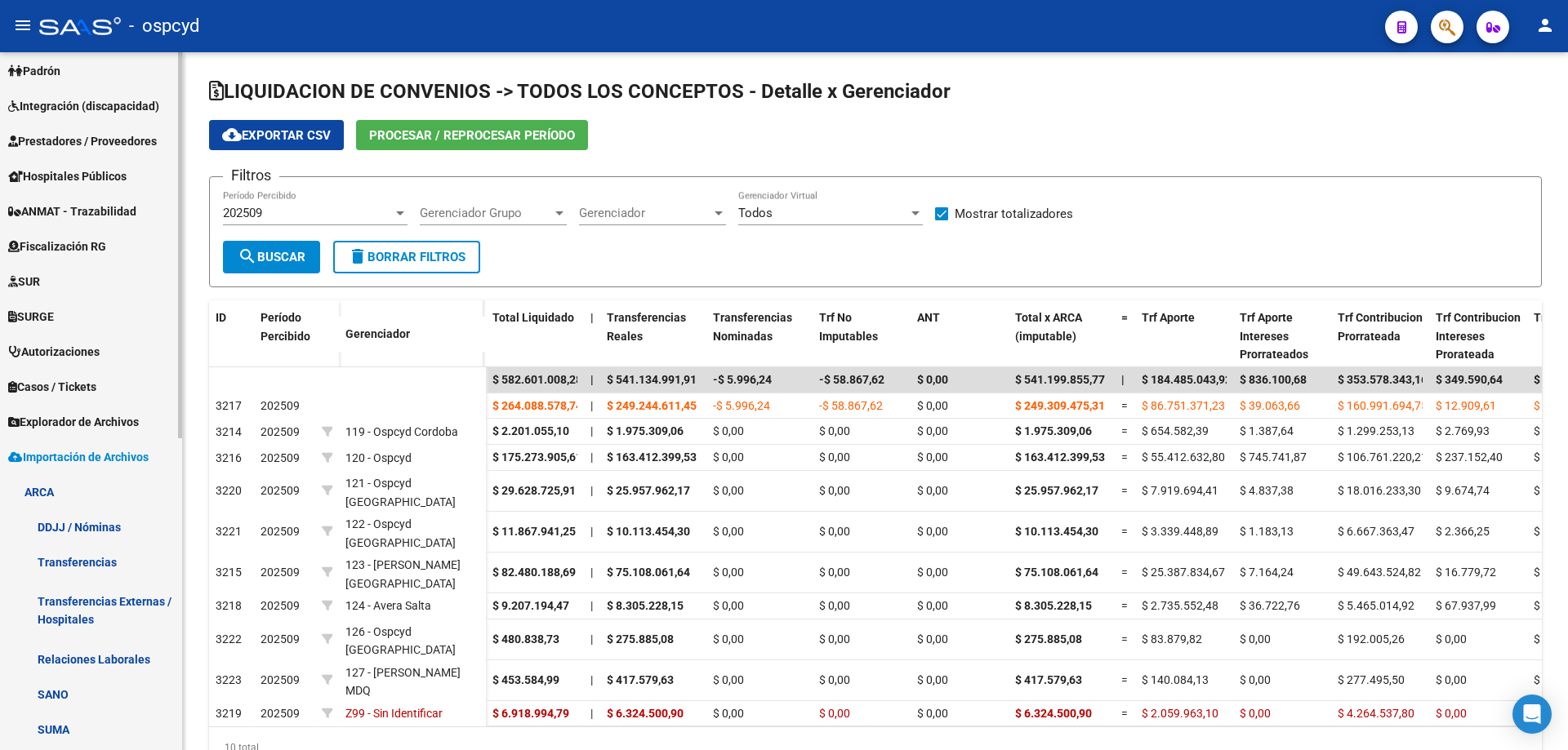
scroll to position [314, 0]
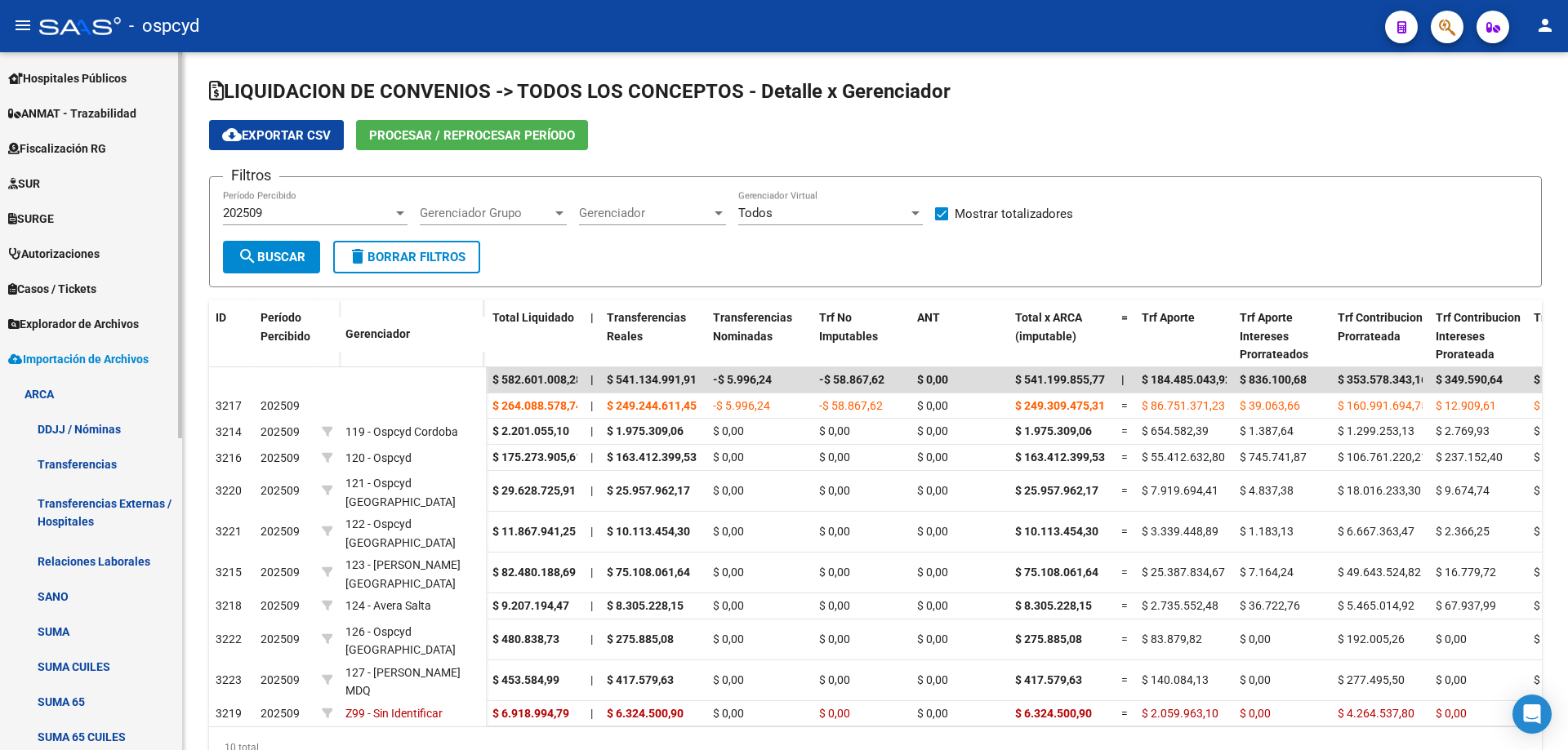
click at [116, 562] on link "Relaciones Laborales" at bounding box center [91, 561] width 182 height 35
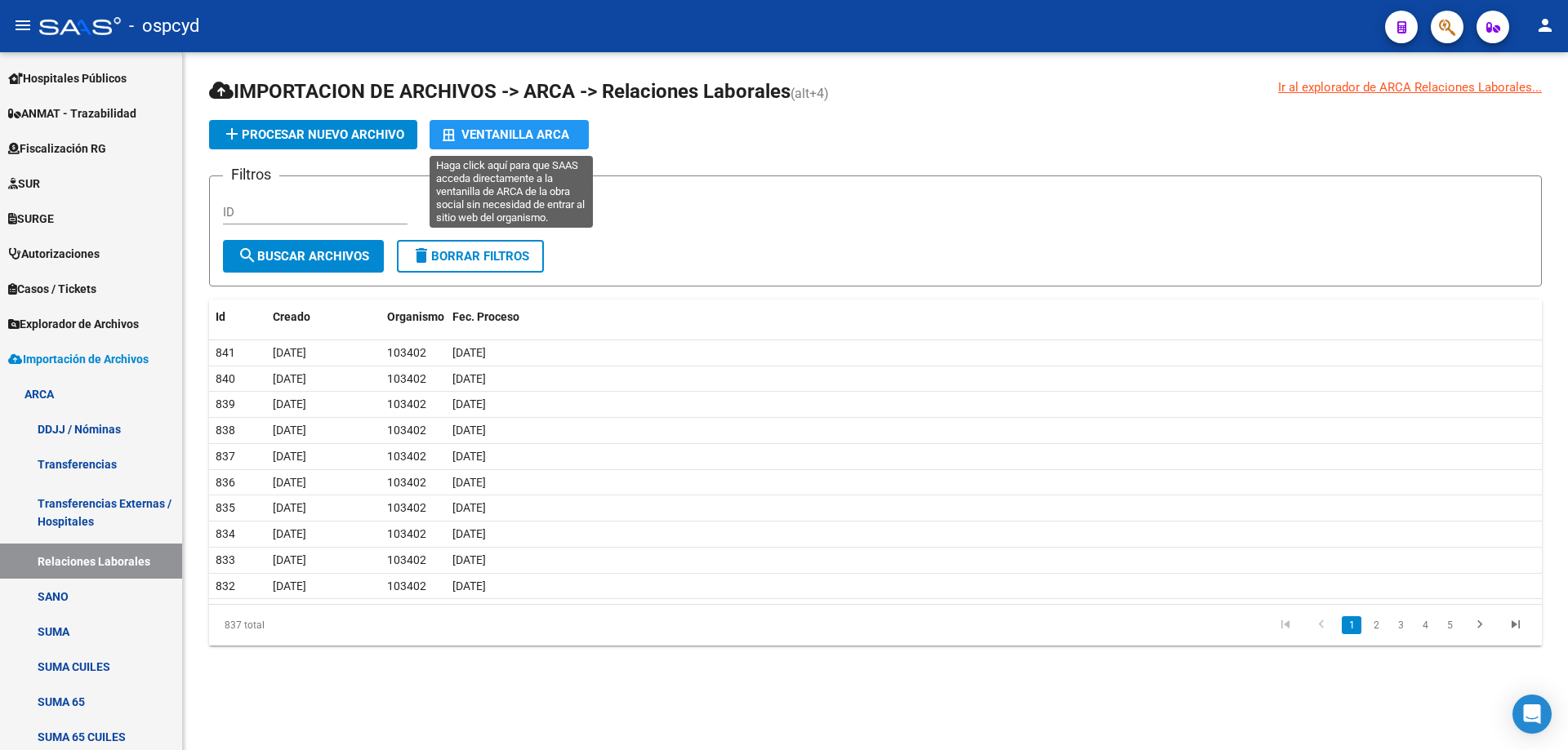
click at [507, 142] on div "Ventanilla ARCA" at bounding box center [509, 134] width 133 height 29
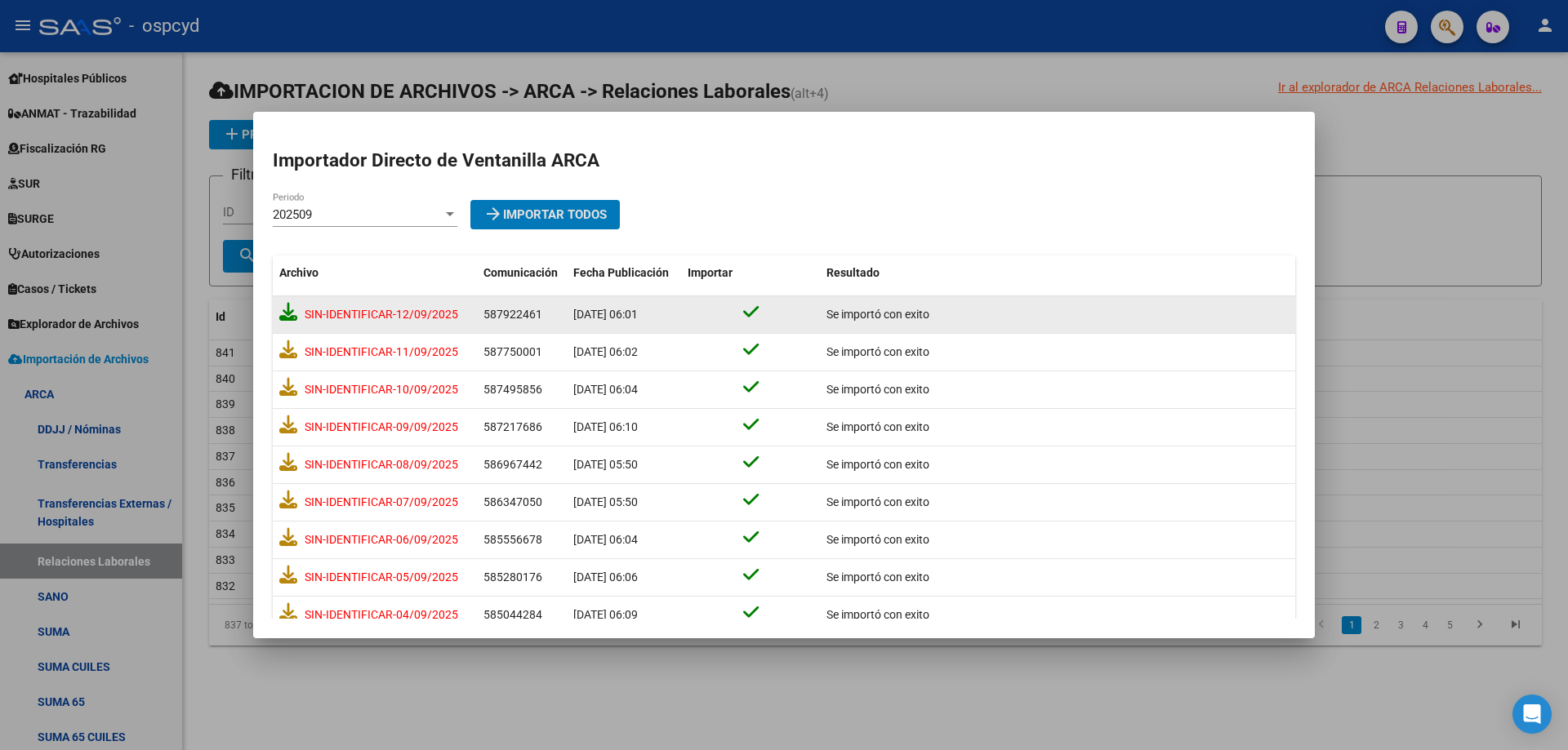
click at [287, 318] on icon at bounding box center [287, 311] width 18 height 18
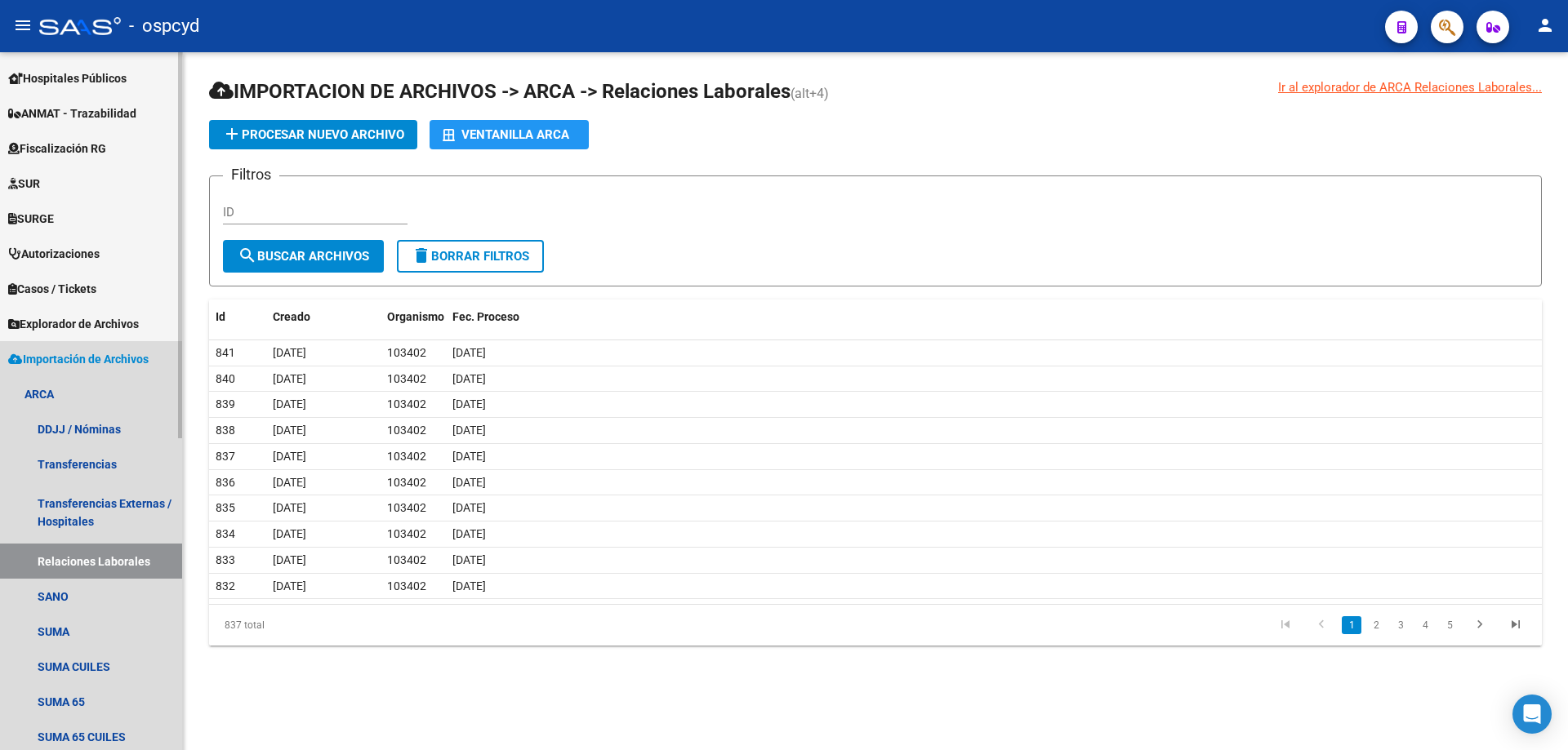
click at [78, 353] on span "Importación de Archivos" at bounding box center [79, 359] width 141 height 18
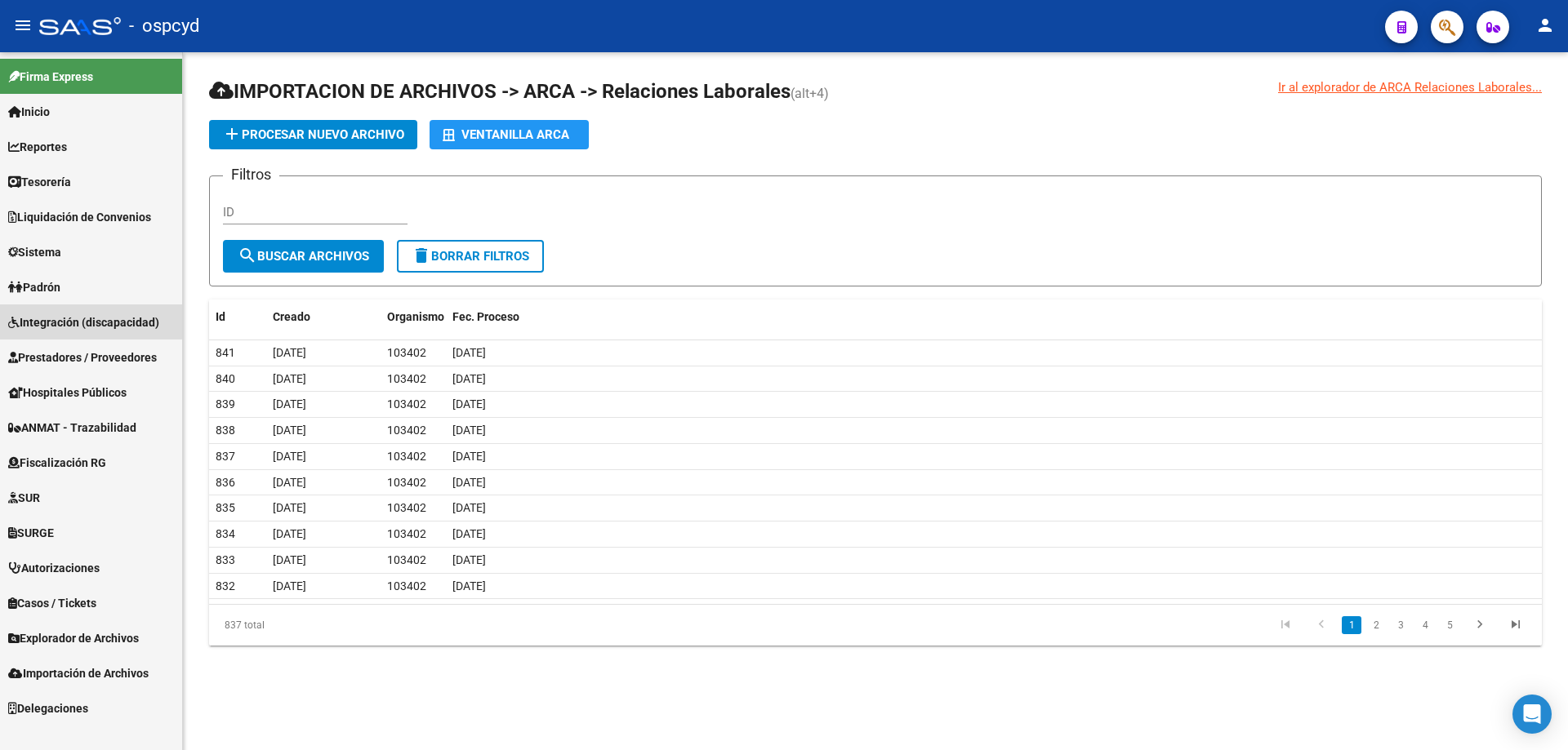
click at [71, 320] on span "Integración (discapacidad)" at bounding box center [84, 322] width 151 height 18
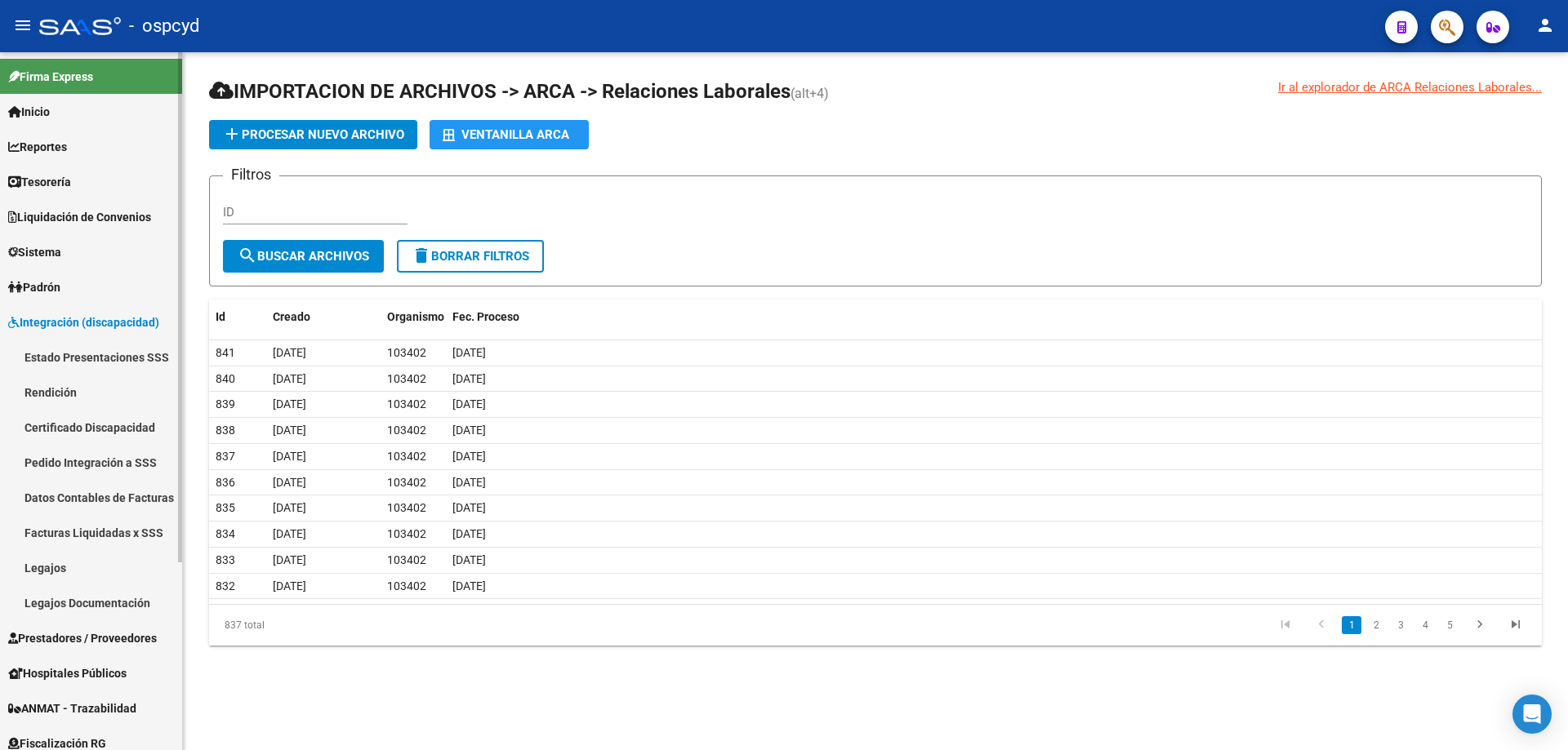
click at [71, 357] on link "Estado Presentaciones SSS" at bounding box center [91, 357] width 182 height 35
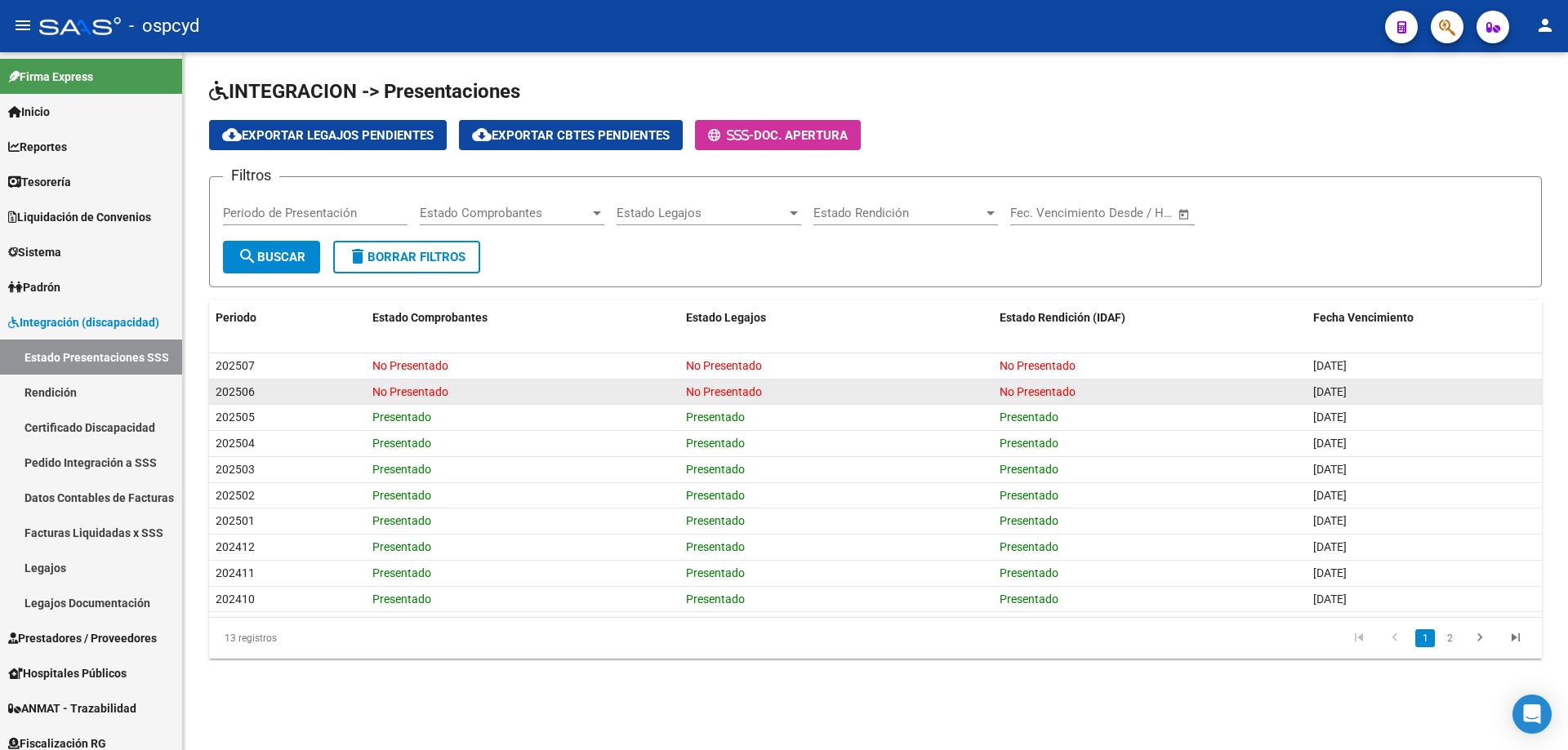
drag, startPoint x: 1358, startPoint y: 390, endPoint x: 1312, endPoint y: 388, distance: 46.0
click at [1312, 388] on datatable-body-cell "[DATE]" at bounding box center [1424, 392] width 235 height 25
